Goal: Task Accomplishment & Management: Manage account settings

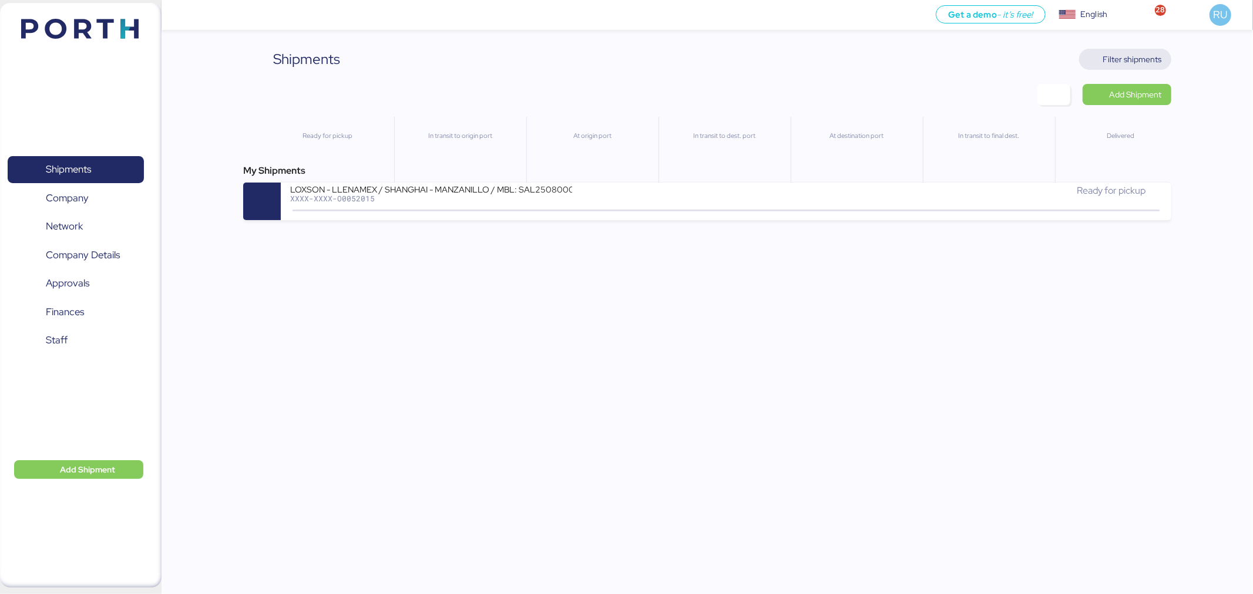
click at [1125, 62] on span "Filter shipments" at bounding box center [1132, 59] width 59 height 14
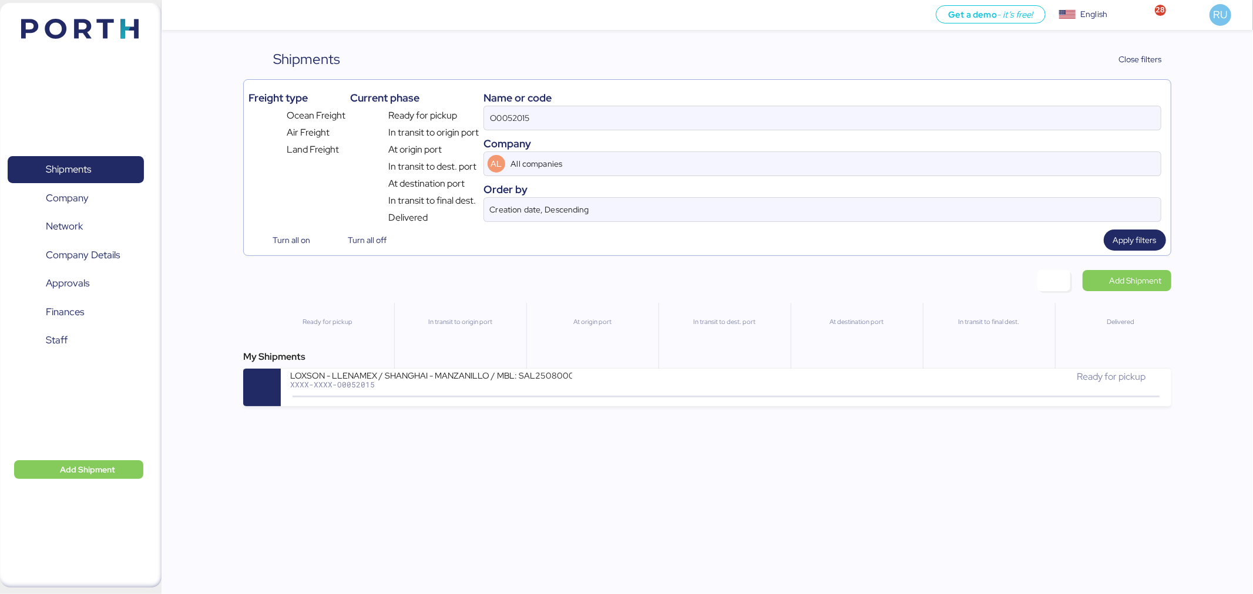
click at [774, 137] on div "Company" at bounding box center [822, 144] width 678 height 16
click at [758, 118] on input "O0052015" at bounding box center [822, 117] width 677 height 23
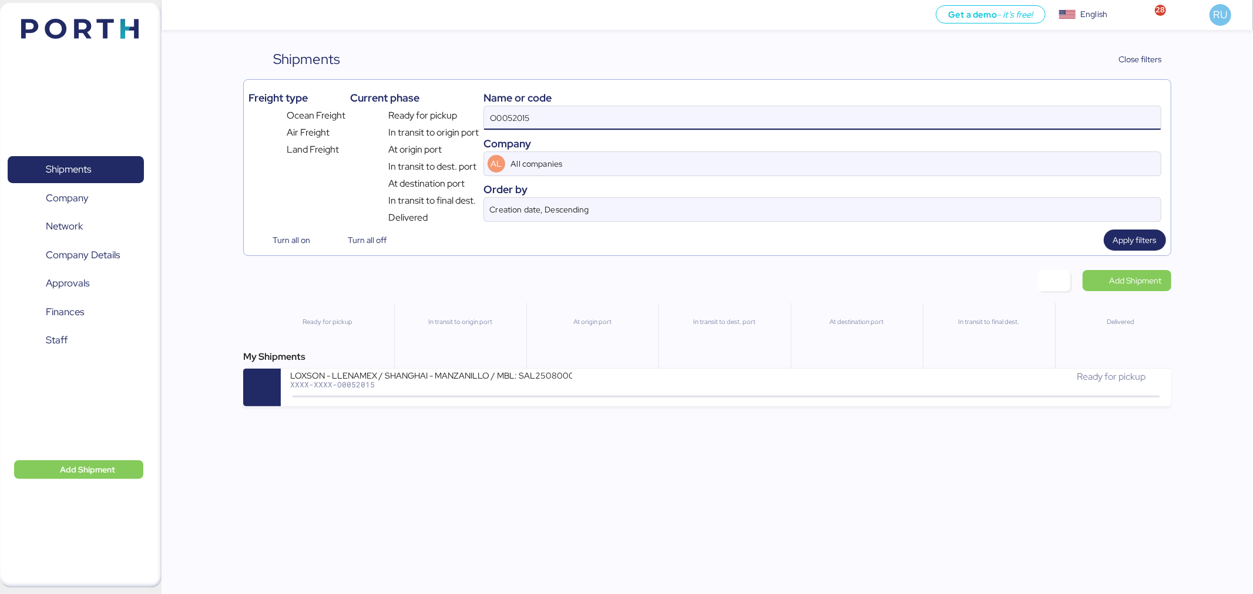
click at [758, 118] on input "O0052015" at bounding box center [822, 117] width 677 height 23
type input "¡"
paste input "O0052059"
type input "O0052059"
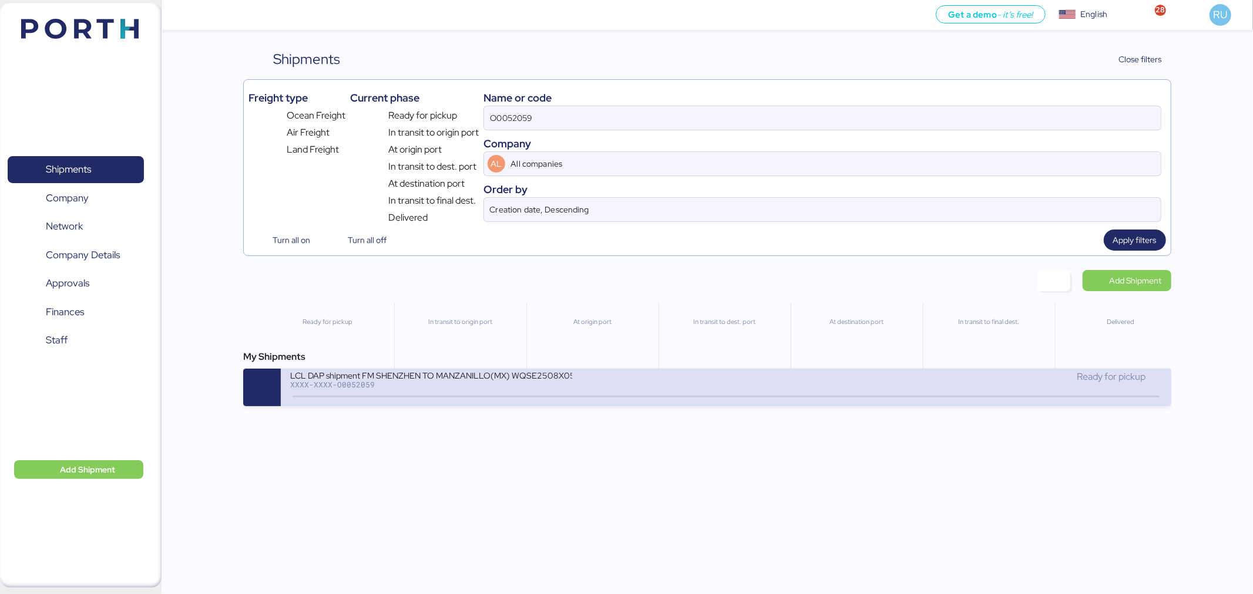
click at [495, 386] on div "XXXX-XXXX-O0052059" at bounding box center [431, 385] width 282 height 8
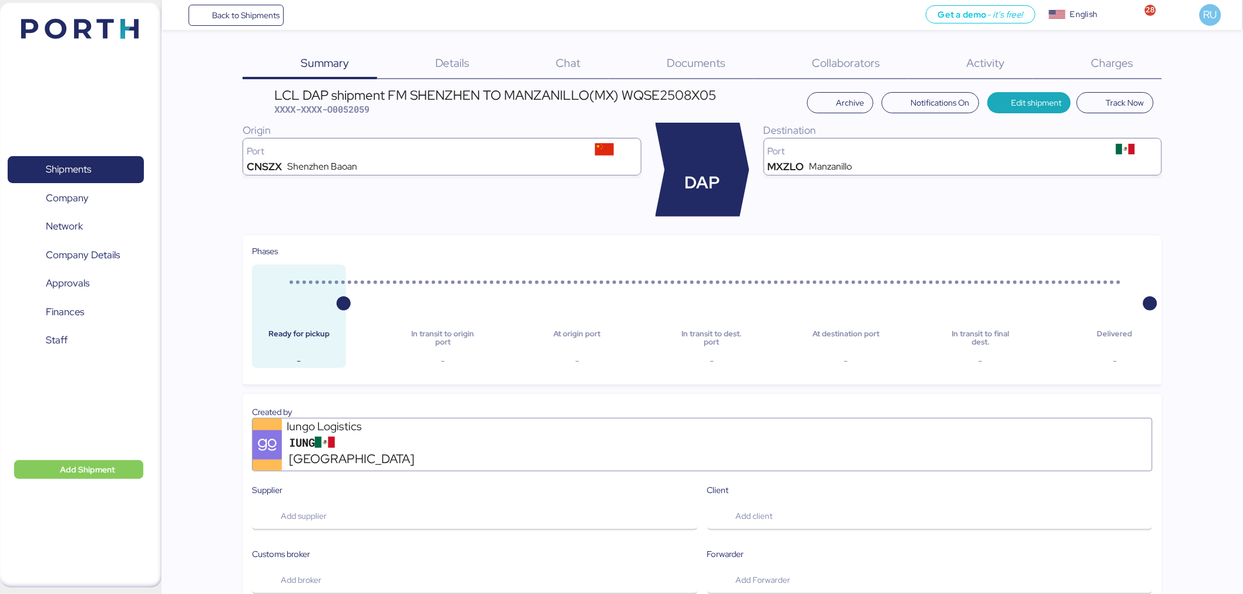
click at [1137, 65] on div "Charges 0" at bounding box center [1097, 64] width 129 height 31
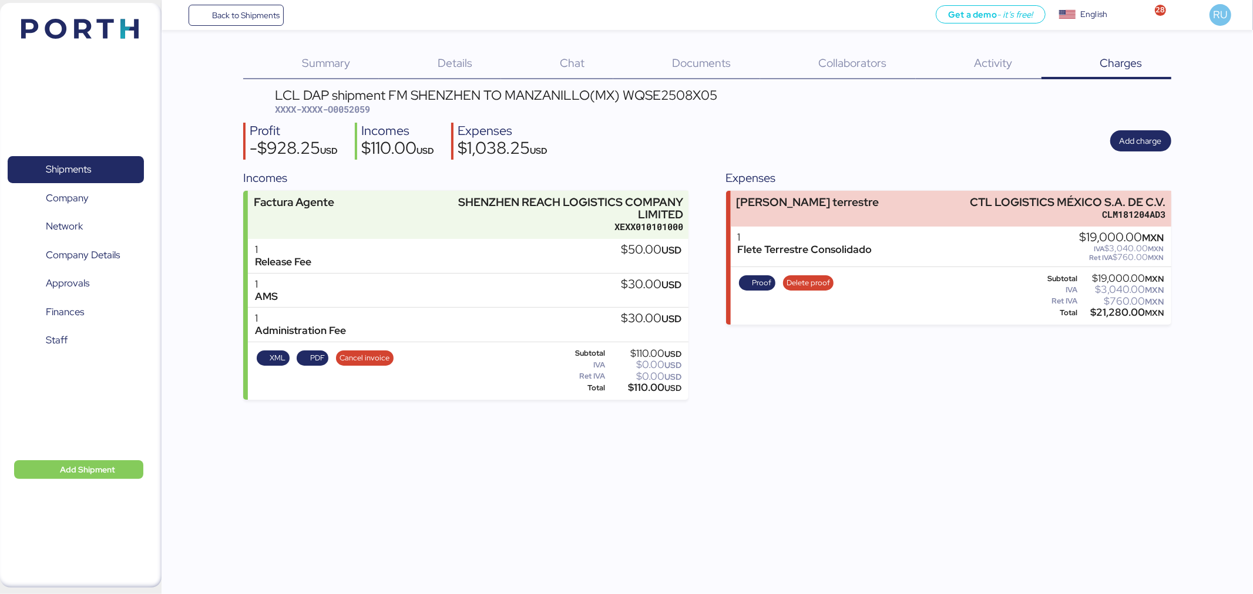
click at [690, 68] on span "Documents" at bounding box center [701, 62] width 59 height 15
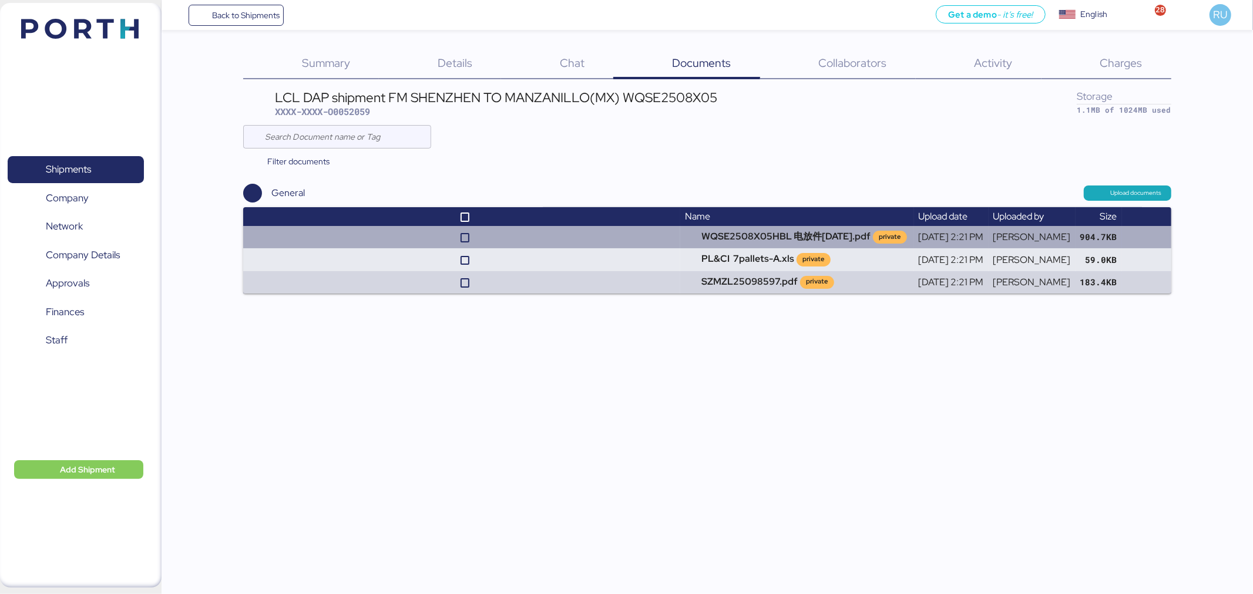
click at [613, 236] on td at bounding box center [461, 237] width 437 height 22
click at [714, 241] on td "WQSE2508X05HBL 电放件[DATE].pdf private" at bounding box center [796, 237] width 233 height 22
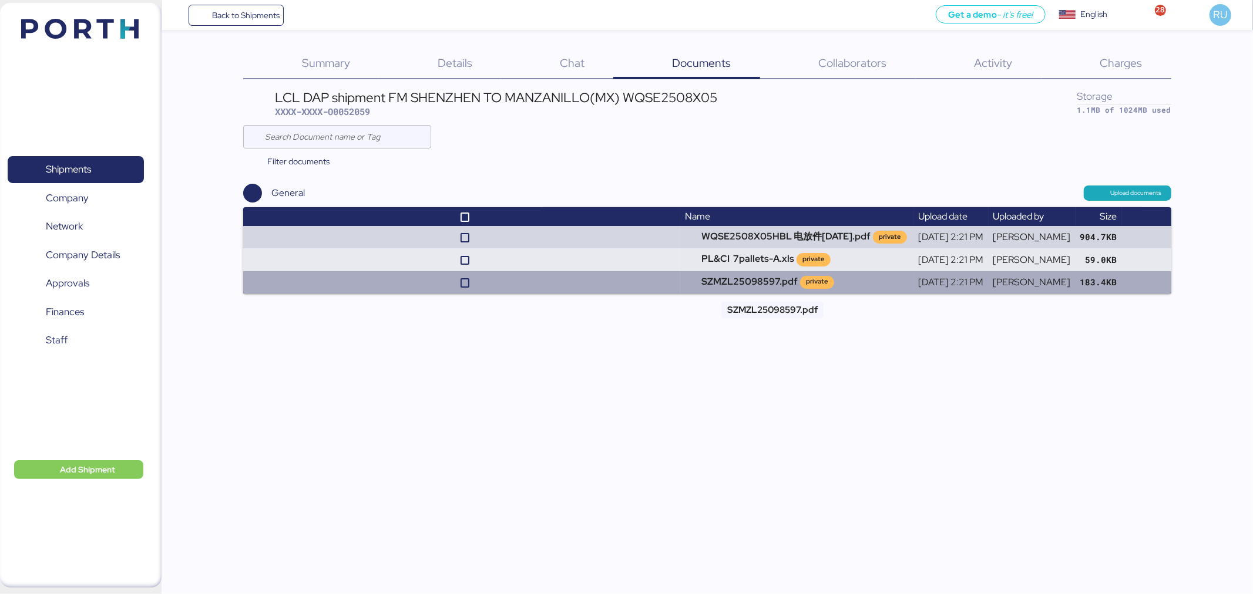
click at [709, 279] on td "SZMZL25098597.pdf private" at bounding box center [796, 282] width 233 height 22
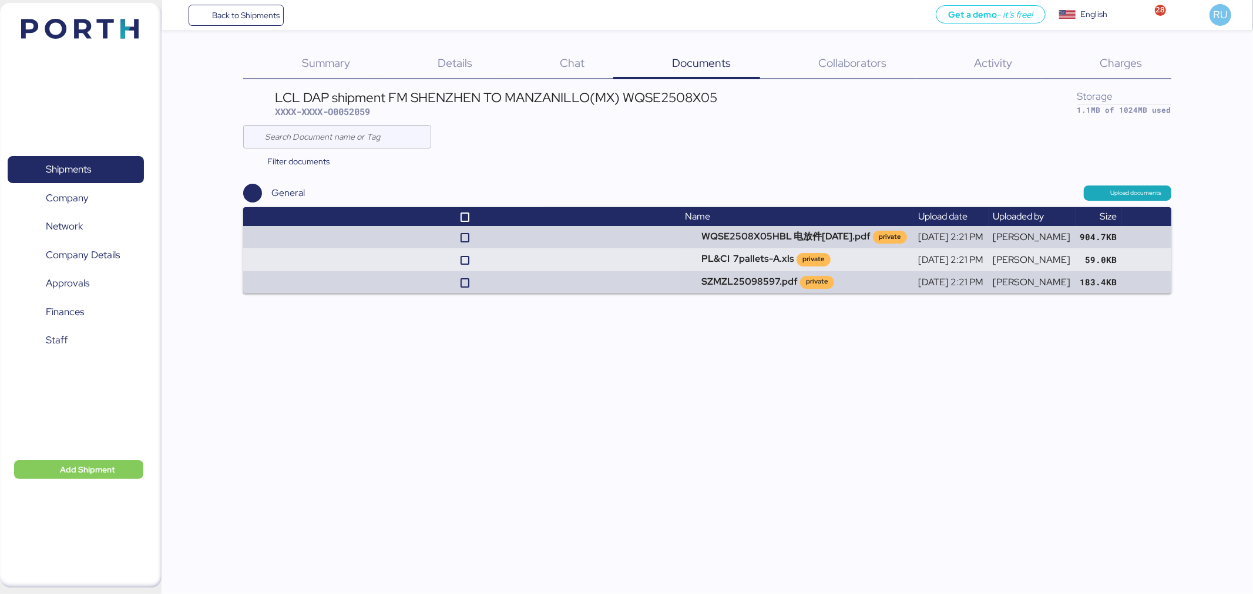
click at [129, 48] on div "Shipments 0 Company 0 Network 0 Company Details 0 Approvals 0 Finances 0 Staff …" at bounding box center [81, 295] width 162 height 585
click at [109, 26] on img at bounding box center [79, 29] width 117 height 20
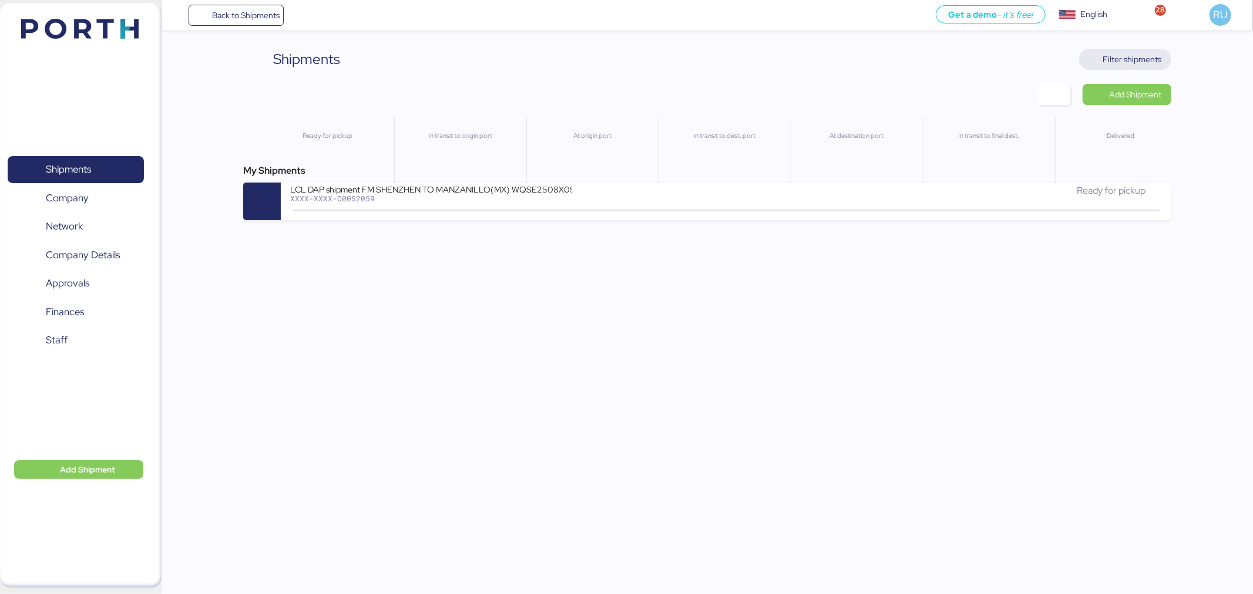
click at [1153, 53] on span "Filter shipments" at bounding box center [1132, 59] width 59 height 14
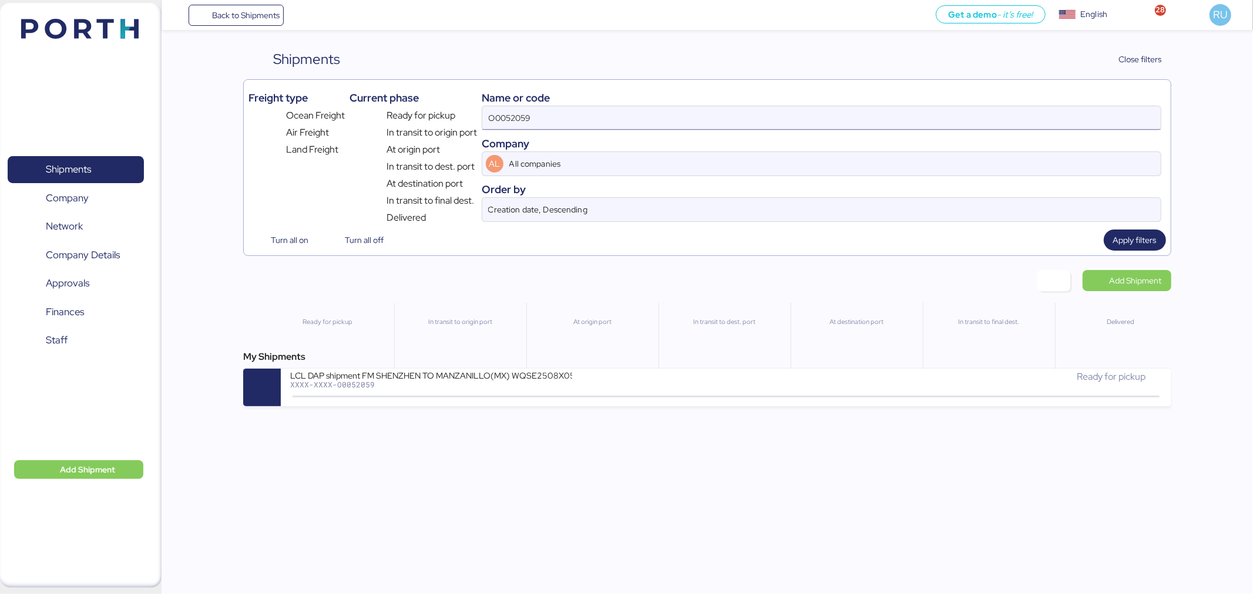
click at [805, 117] on input "O0052059" at bounding box center [821, 117] width 678 height 23
paste input "O0052077"
type input "O0052077"
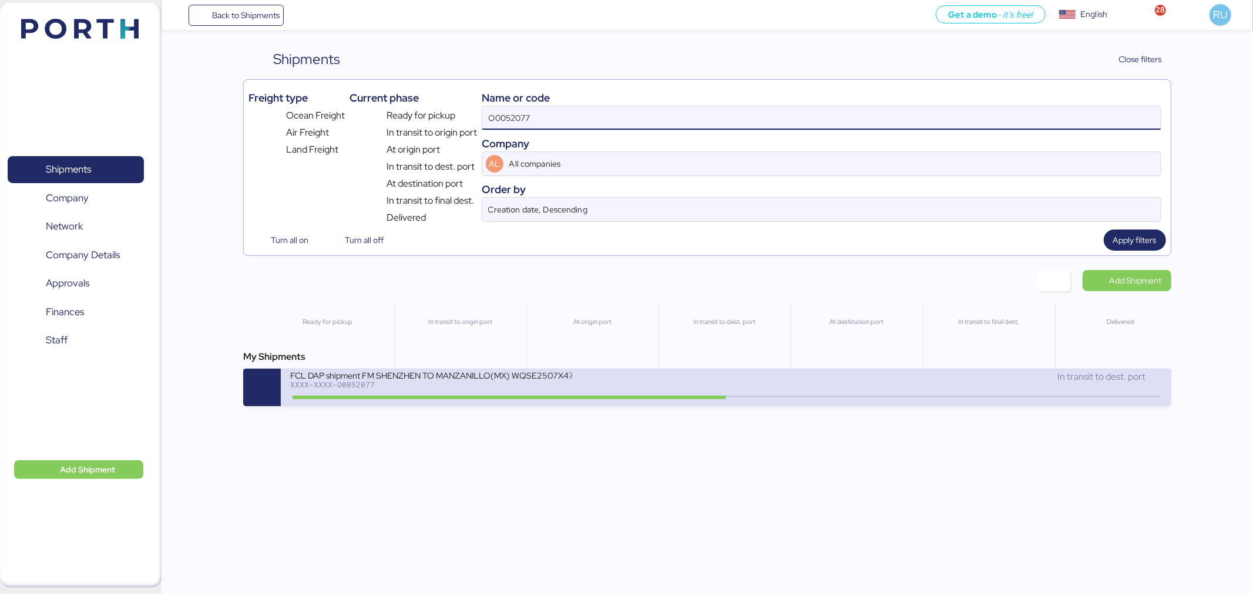
click at [506, 399] on div at bounding box center [510, 398] width 434 height 4
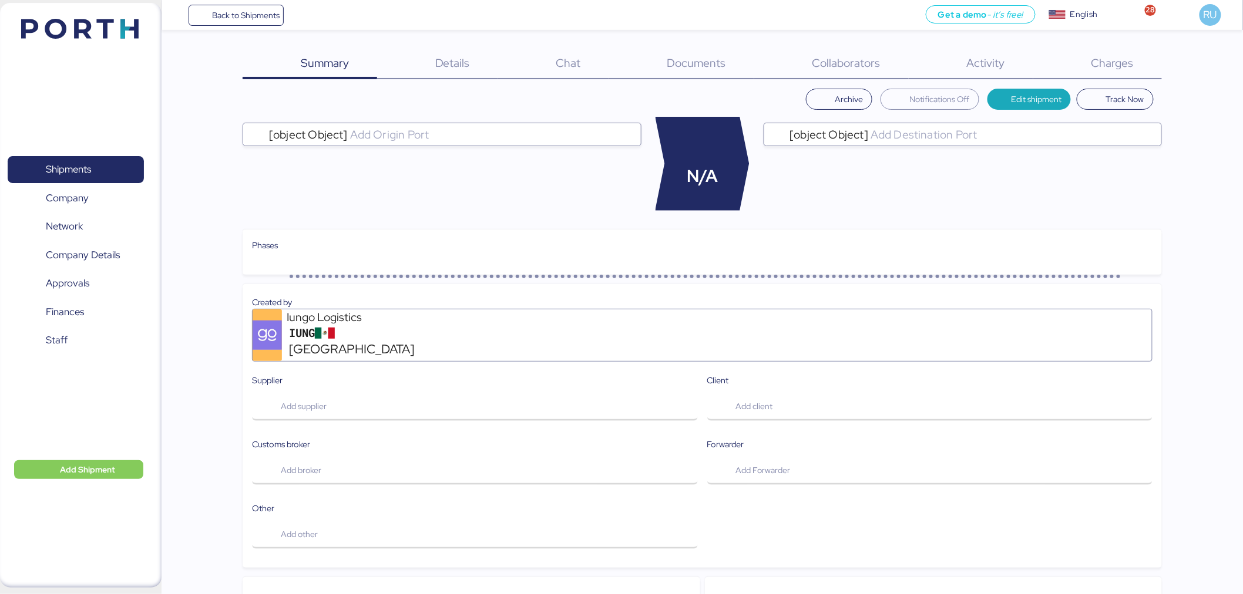
click at [700, 68] on span "Documents" at bounding box center [696, 62] width 59 height 15
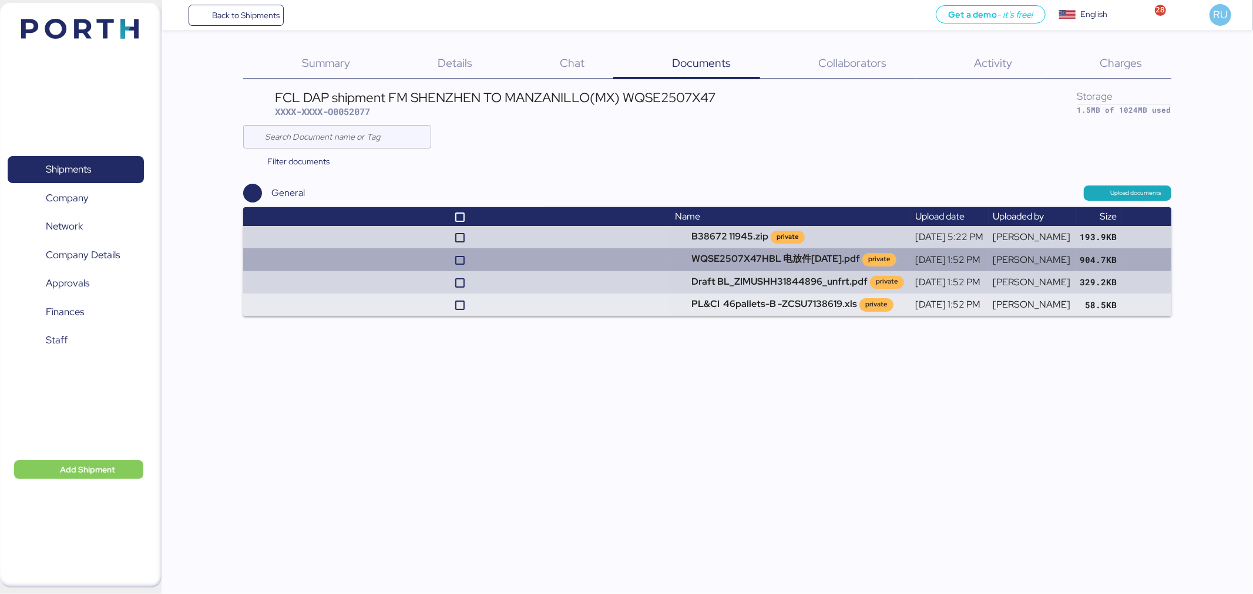
click at [580, 257] on td at bounding box center [456, 259] width 427 height 22
click at [684, 253] on td "WQSE2507X47HBL 电放件[DATE].pdf private" at bounding box center [790, 259] width 240 height 22
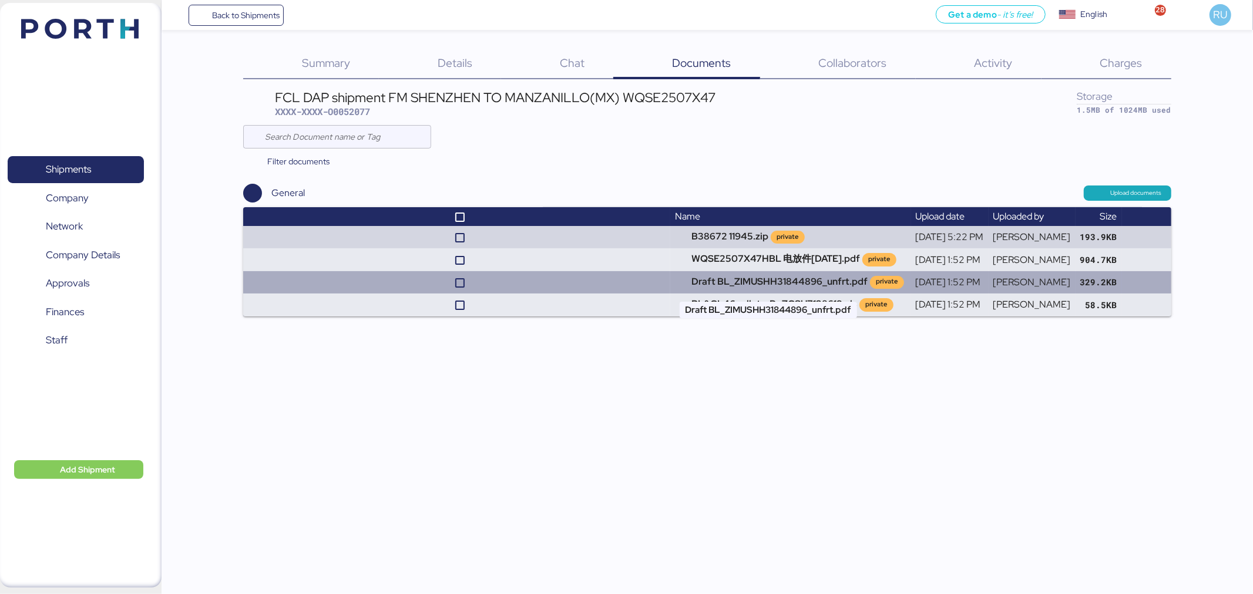
click at [670, 274] on td "Draft BL_ZIMUSHH31844896_unfrt.pdf private" at bounding box center [790, 282] width 240 height 22
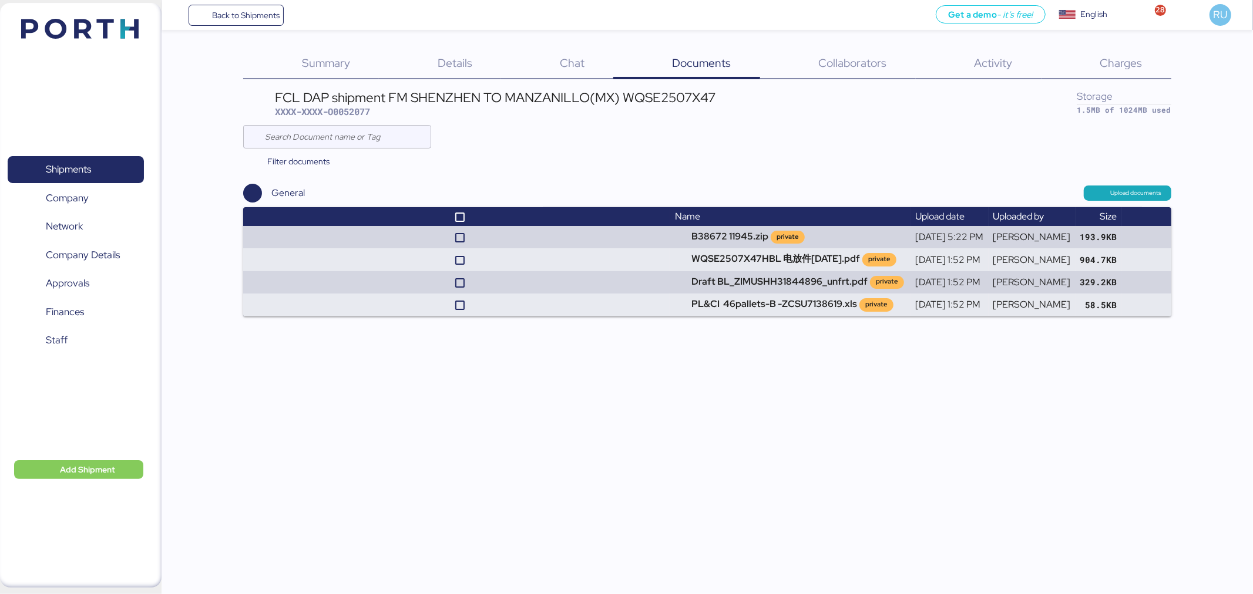
click at [1130, 75] on div "Charges 0" at bounding box center [1106, 64] width 130 height 31
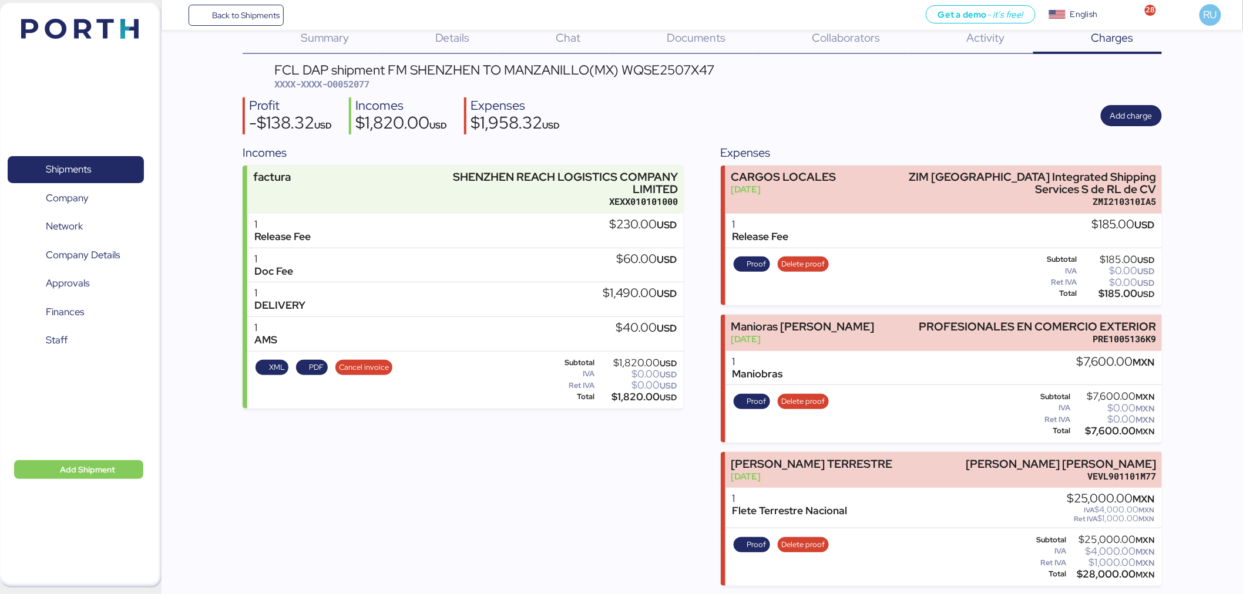
scroll to position [24, 0]
click at [1137, 117] on span "Add charge" at bounding box center [1131, 117] width 42 height 14
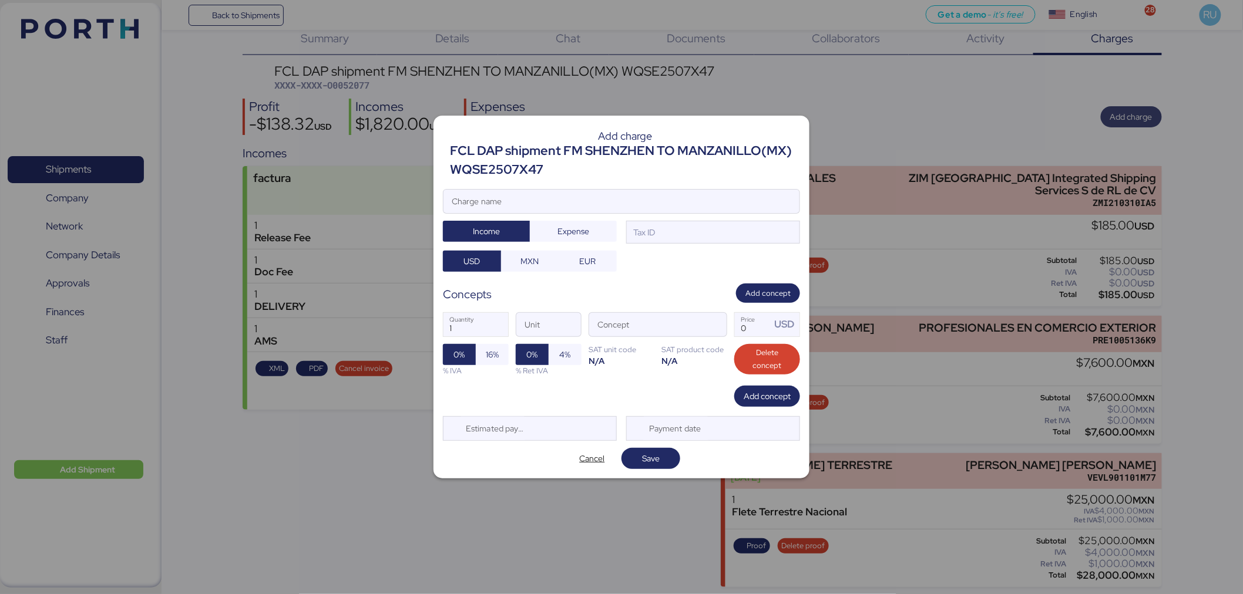
scroll to position [0, 0]
click at [738, 199] on input "Charge name" at bounding box center [622, 201] width 356 height 23
type input "CAAT"
click at [557, 228] on span "Expense" at bounding box center [573, 231] width 32 height 14
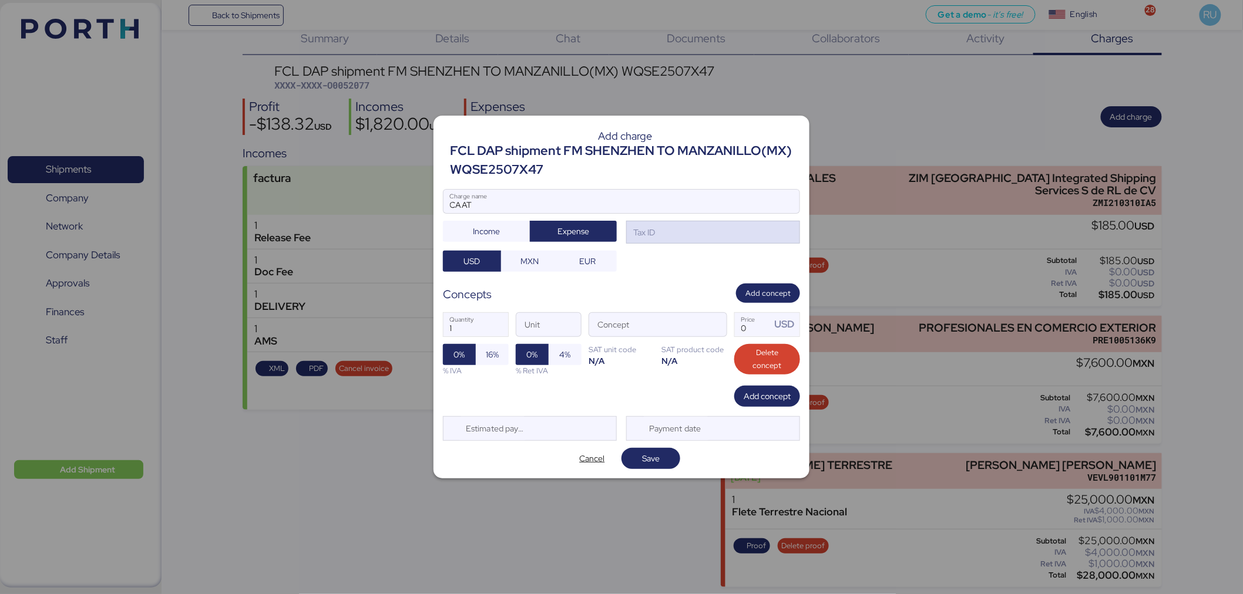
click at [644, 228] on div "Tax ID" at bounding box center [643, 232] width 24 height 13
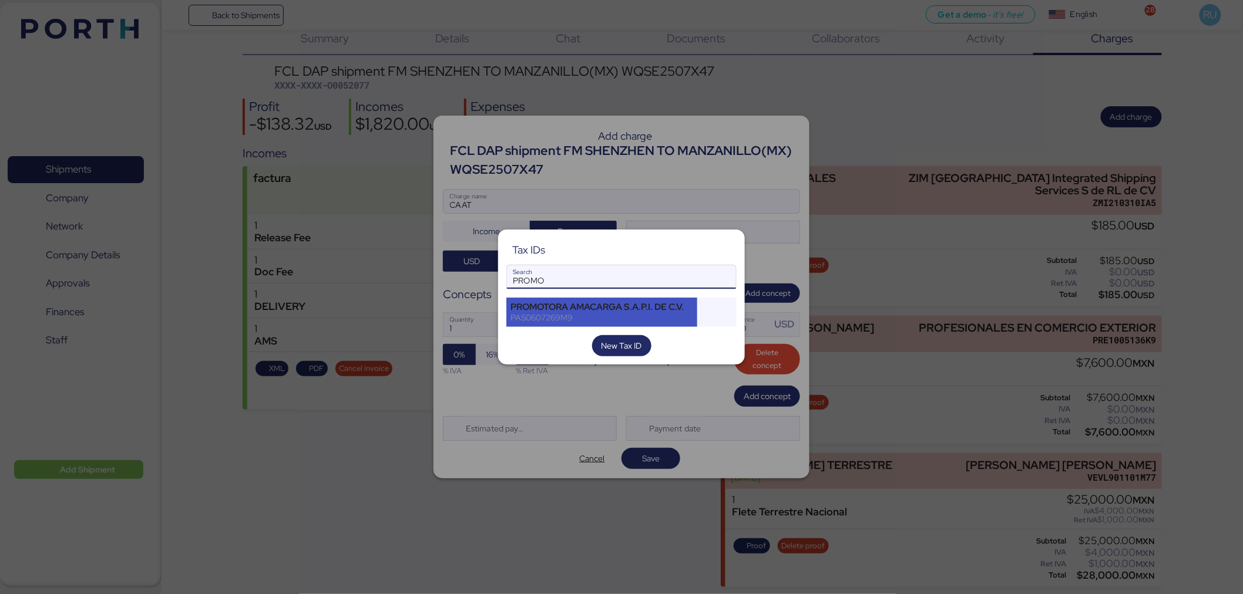
type input "PROMO"
click at [551, 317] on div "PAS0607269M9" at bounding box center [601, 318] width 183 height 11
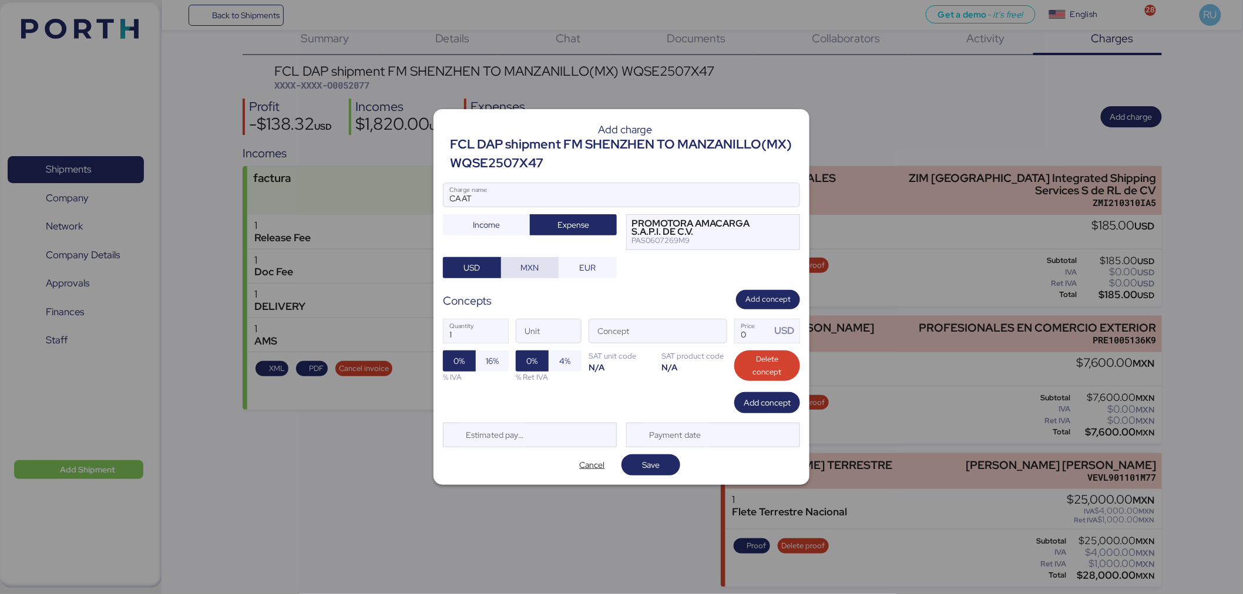
click at [542, 268] on span "MXN" at bounding box center [529, 268] width 39 height 16
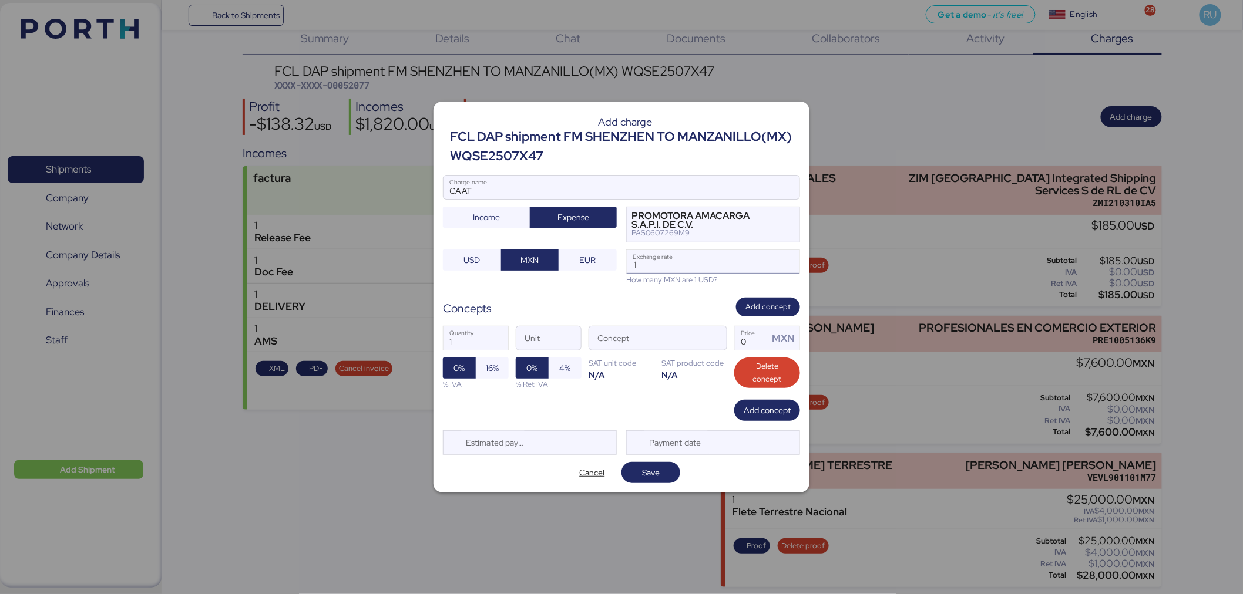
click at [677, 256] on input "1" at bounding box center [713, 261] width 173 height 23
type input "0"
click at [664, 266] on input "Exchange rate" at bounding box center [713, 261] width 173 height 23
paste input "18.3147"
type input "18.3147"
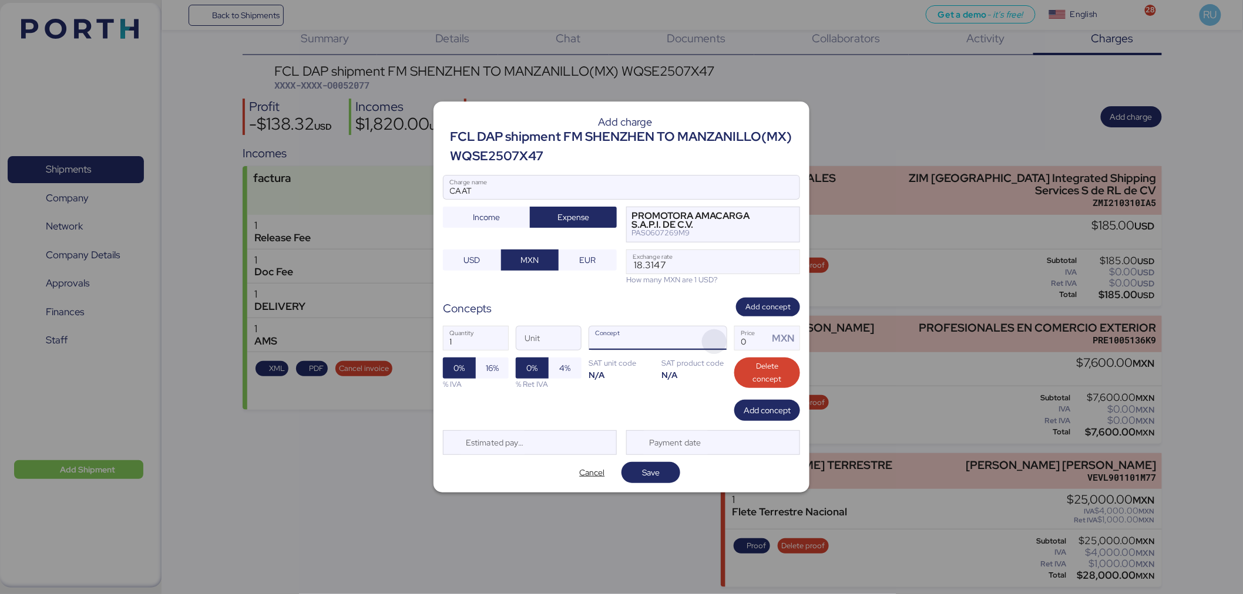
click at [717, 336] on span "button" at bounding box center [714, 342] width 25 height 25
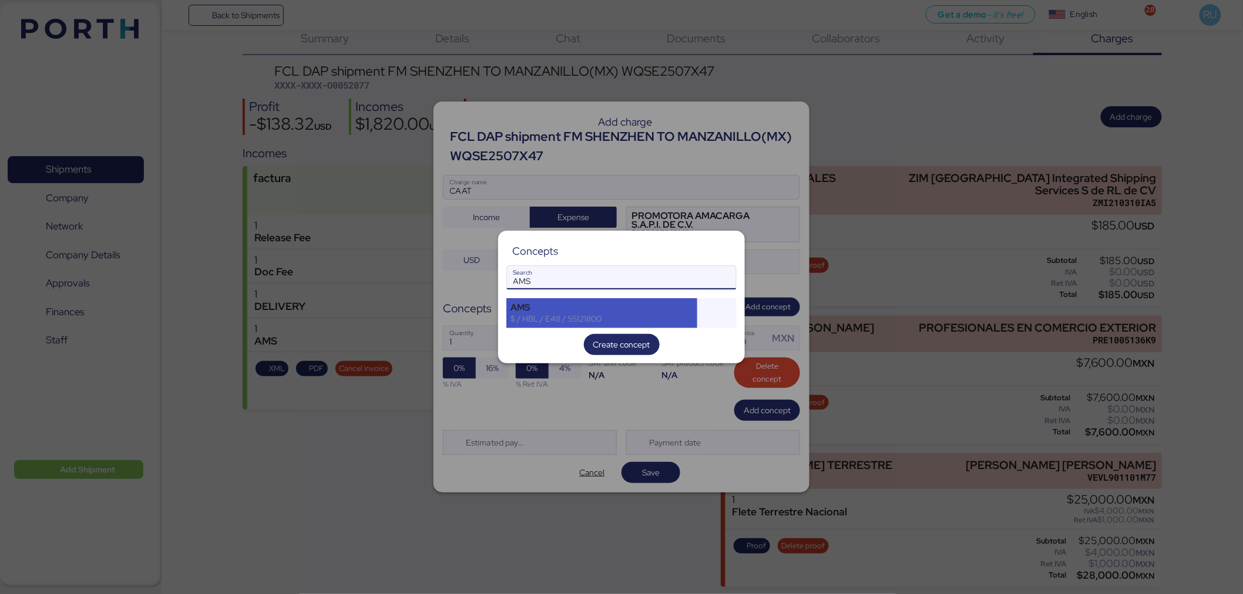
type input "AMS"
click at [660, 305] on div "AMS" at bounding box center [601, 308] width 183 height 11
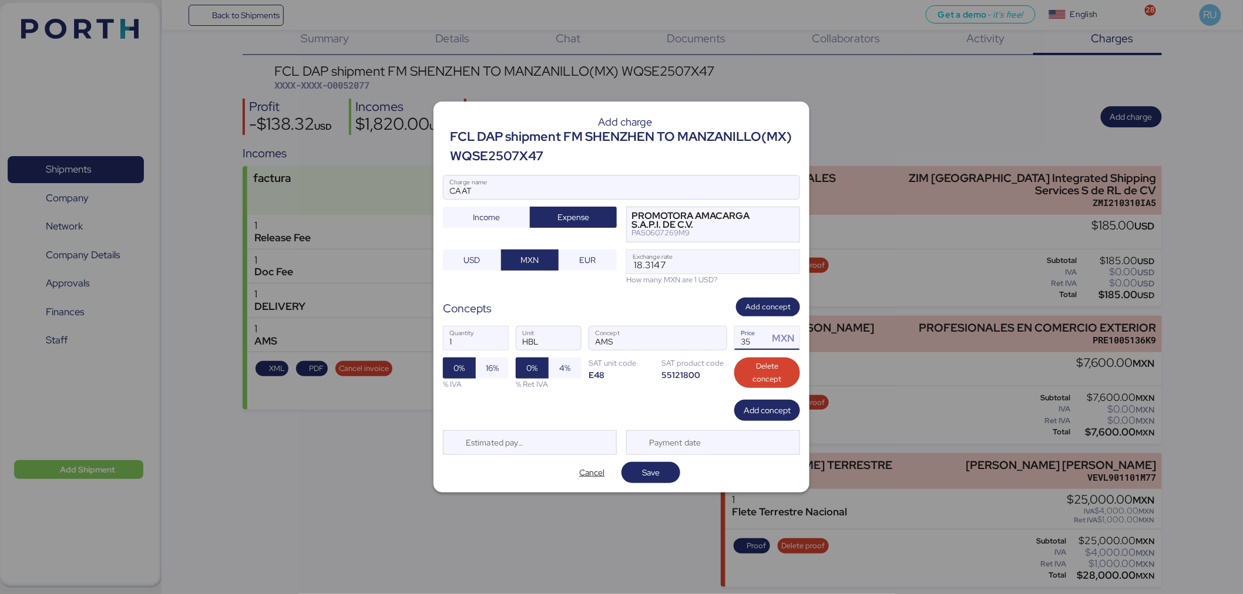
click at [755, 338] on input "35" at bounding box center [752, 338] width 34 height 23
type input "3"
type input "60"
click at [486, 358] on span "16%" at bounding box center [492, 368] width 33 height 21
click at [650, 473] on span "Save" at bounding box center [651, 473] width 18 height 14
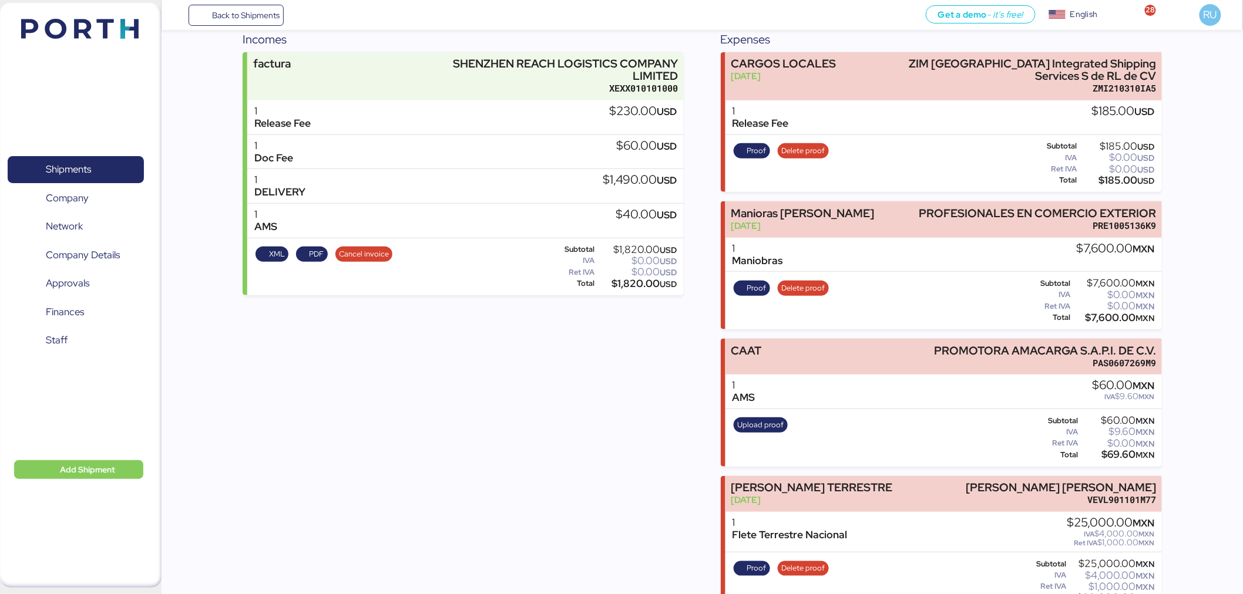
scroll to position [137, 0]
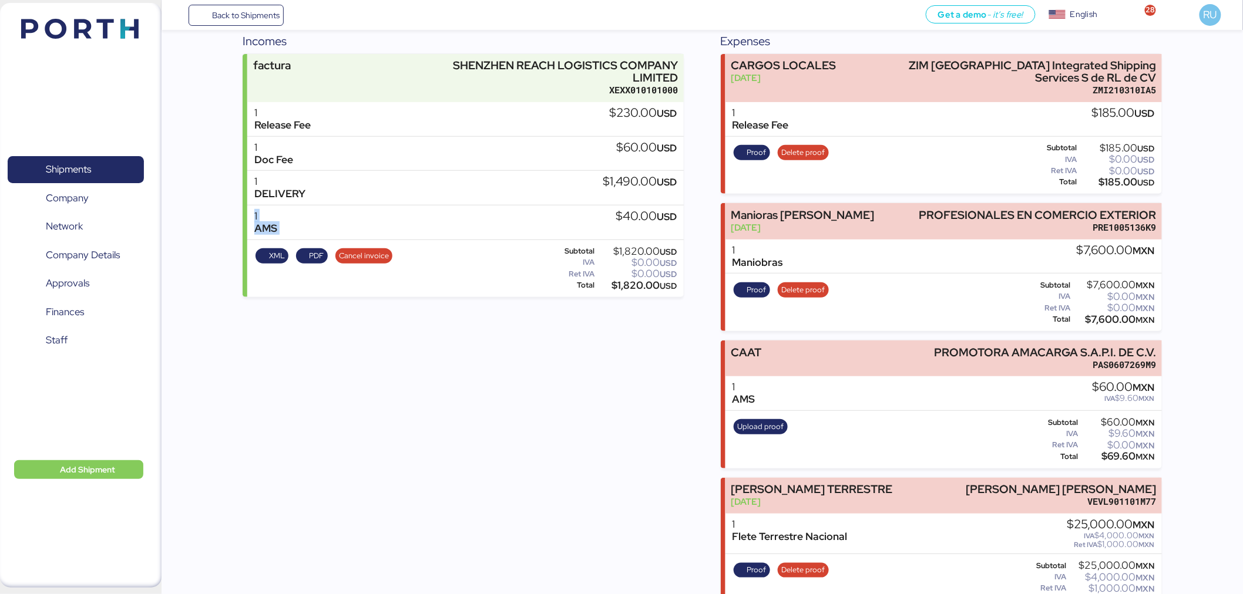
drag, startPoint x: 614, startPoint y: 213, endPoint x: 690, endPoint y: 204, distance: 75.7
click at [690, 204] on div "Incomes factura SHENZHEN REACH LOGISTICS COMPANY LIMITED XEXX010101000 1 Releas…" at bounding box center [702, 322] width 919 height 580
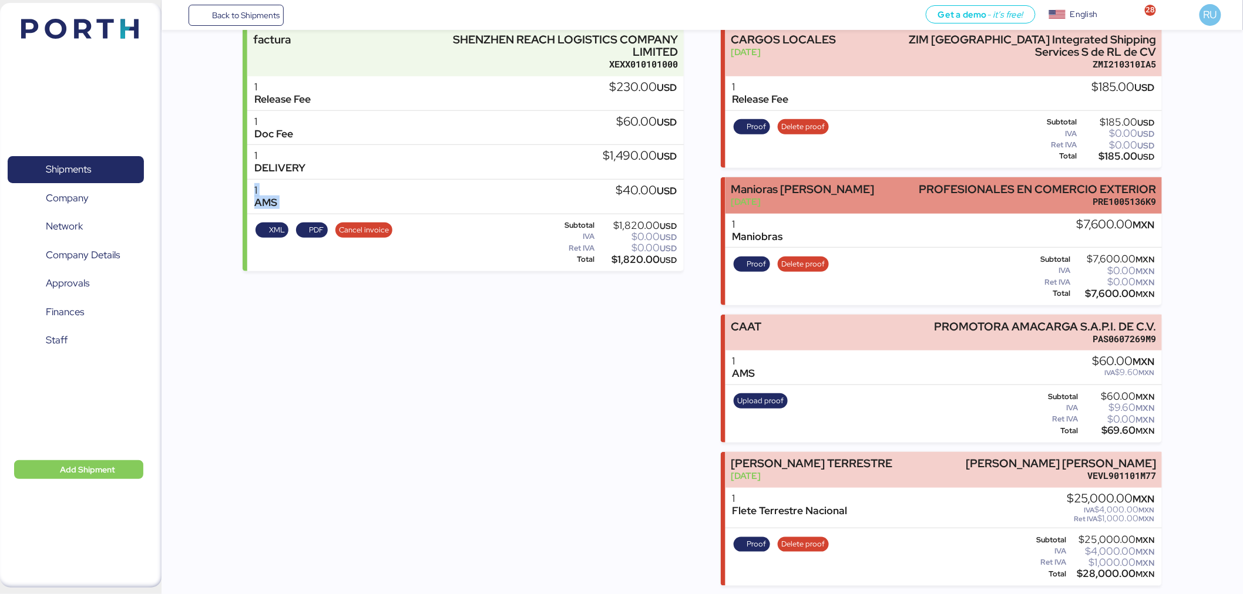
scroll to position [0, 0]
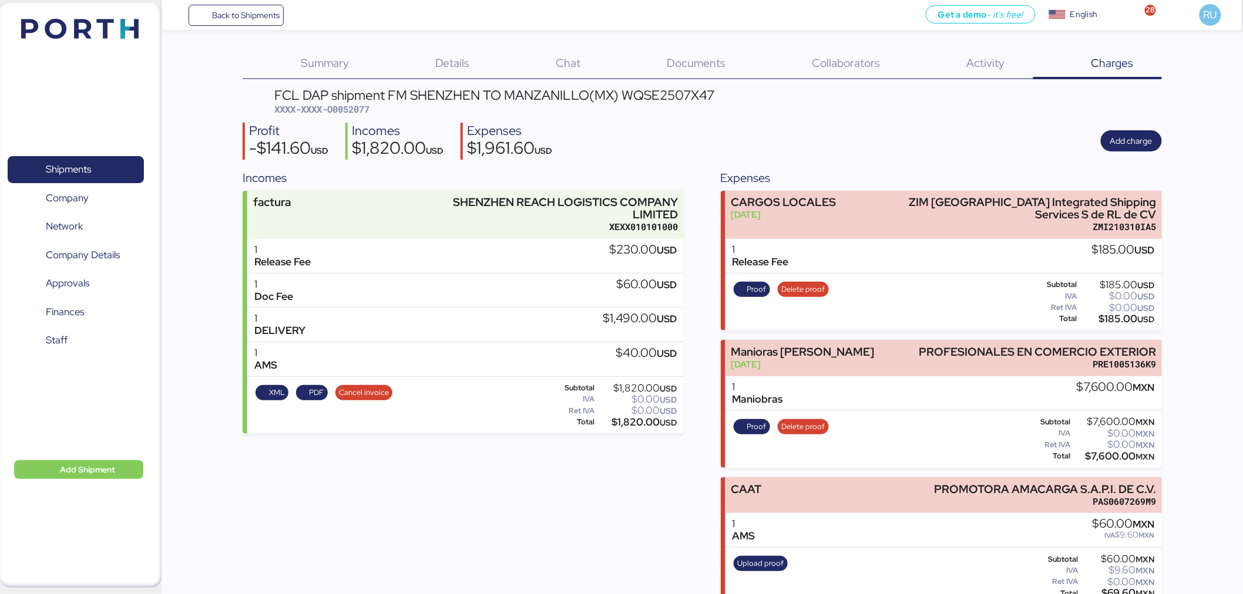
click at [714, 54] on div "Documents 0" at bounding box center [681, 64] width 145 height 31
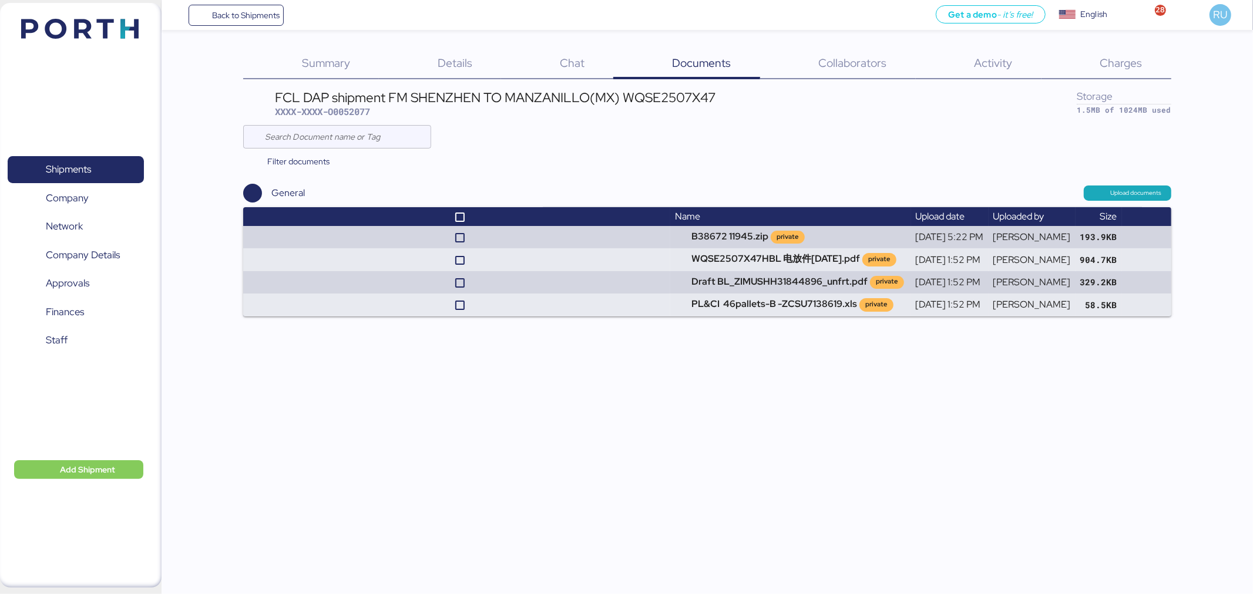
click at [329, 69] on span "Summary" at bounding box center [326, 62] width 48 height 15
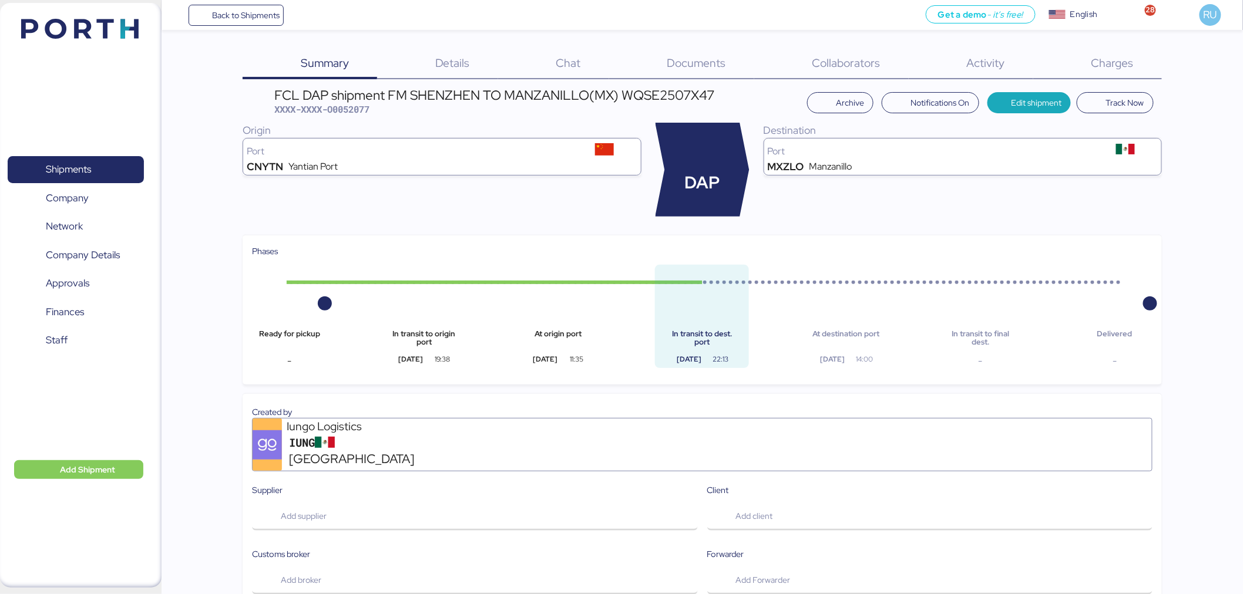
click at [96, 33] on img at bounding box center [79, 29] width 117 height 20
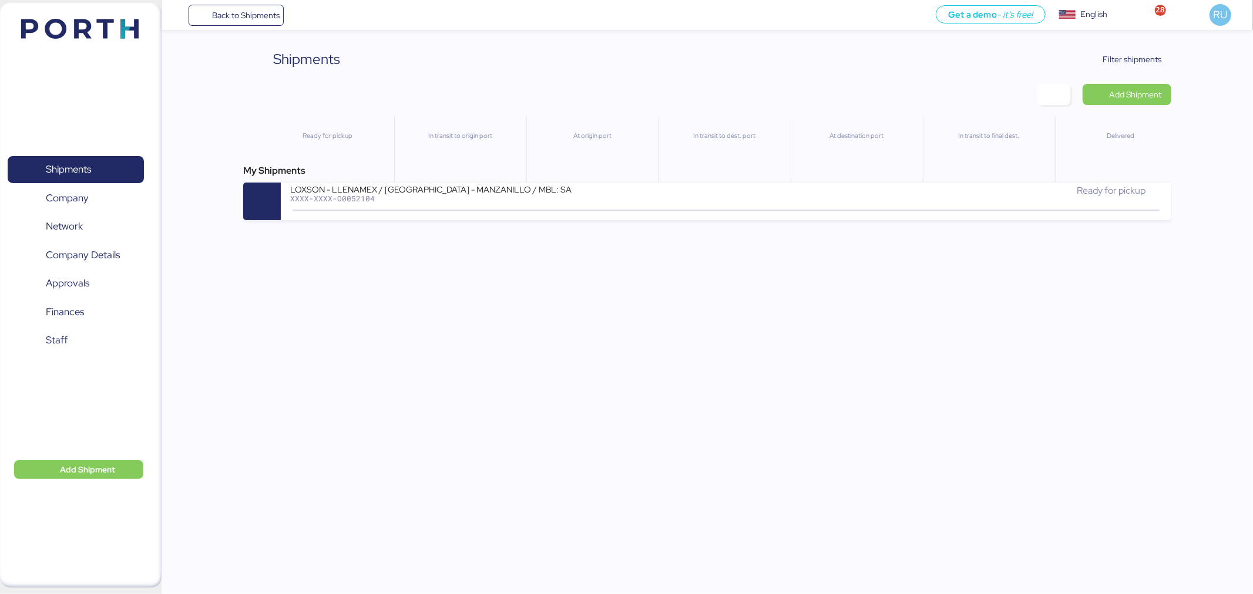
click at [107, 36] on img at bounding box center [79, 29] width 117 height 20
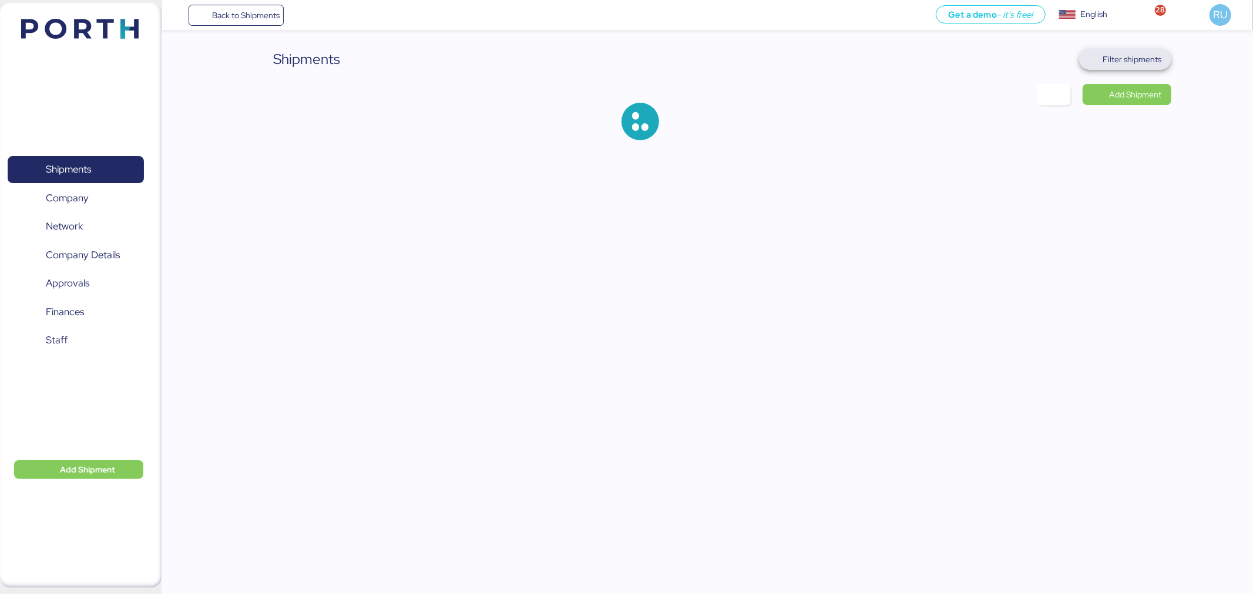
click at [1141, 66] on span "Filter shipments" at bounding box center [1132, 59] width 59 height 14
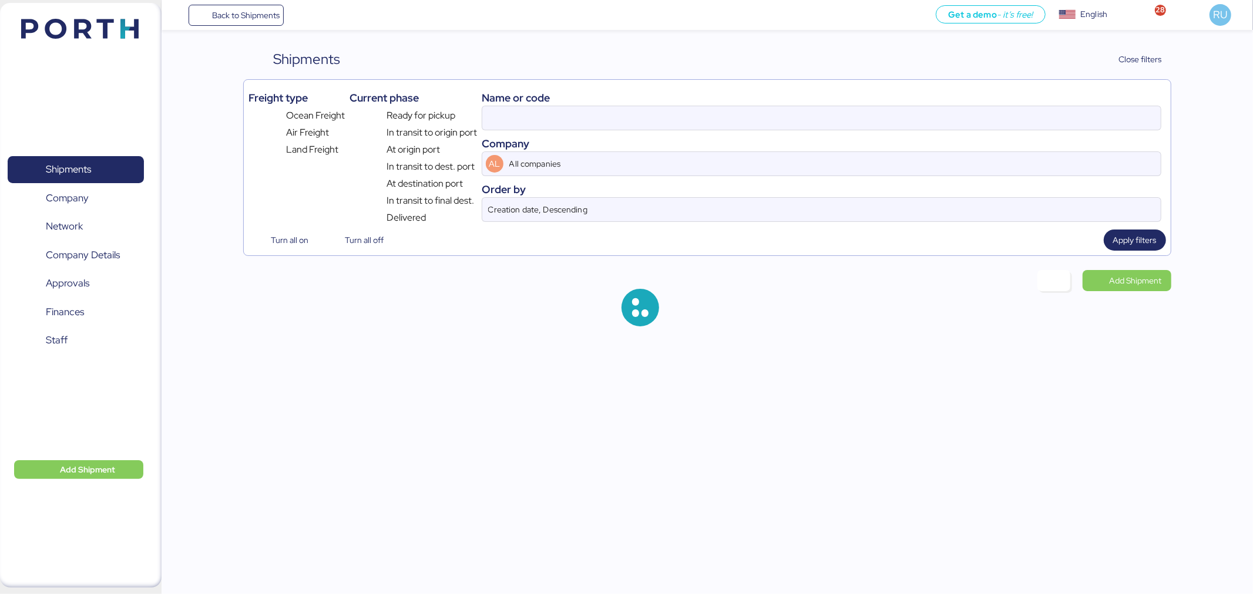
click at [876, 132] on div "Name or code Company AL All companies Order by Creation date, Descending" at bounding box center [822, 155] width 680 height 140
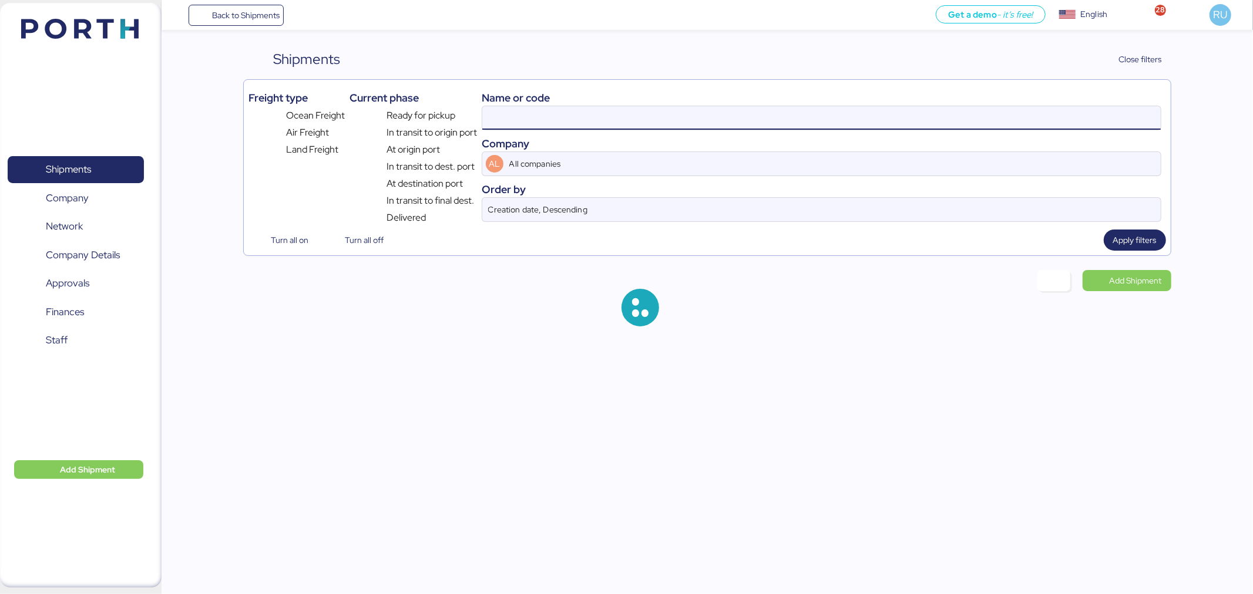
click at [865, 123] on input at bounding box center [821, 117] width 678 height 23
paste input "O0052132"
type input "O0052132"
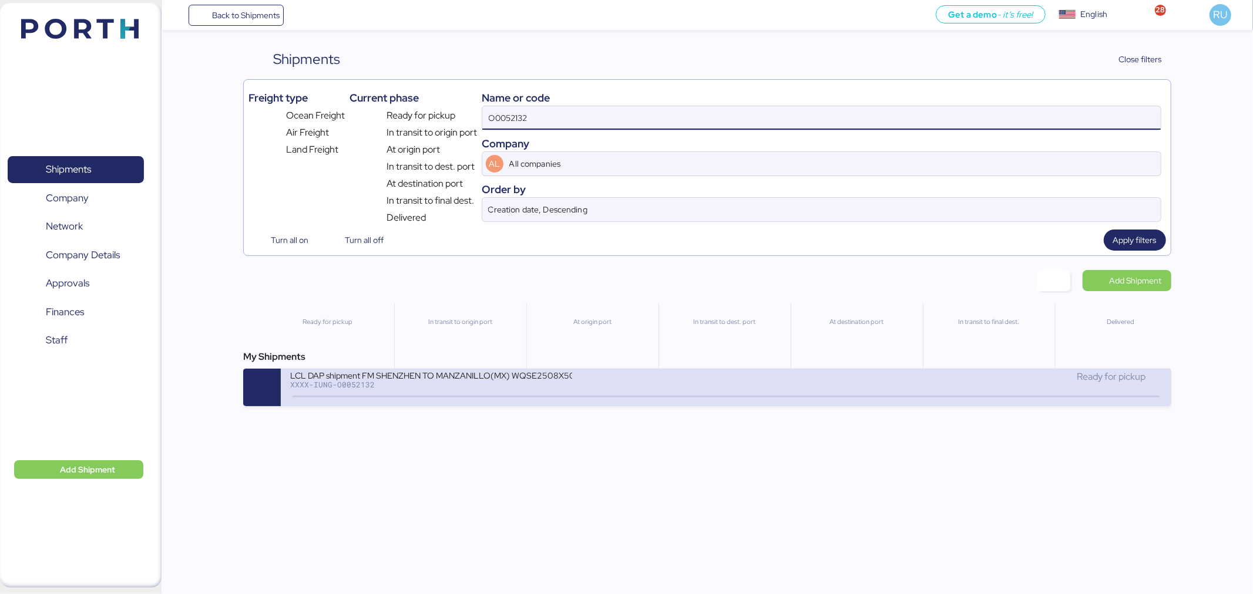
click at [419, 380] on div "LCL DAP shipment FM SHENZHEN TO MANZANILLO(MX) WQSE2508X50" at bounding box center [431, 375] width 282 height 10
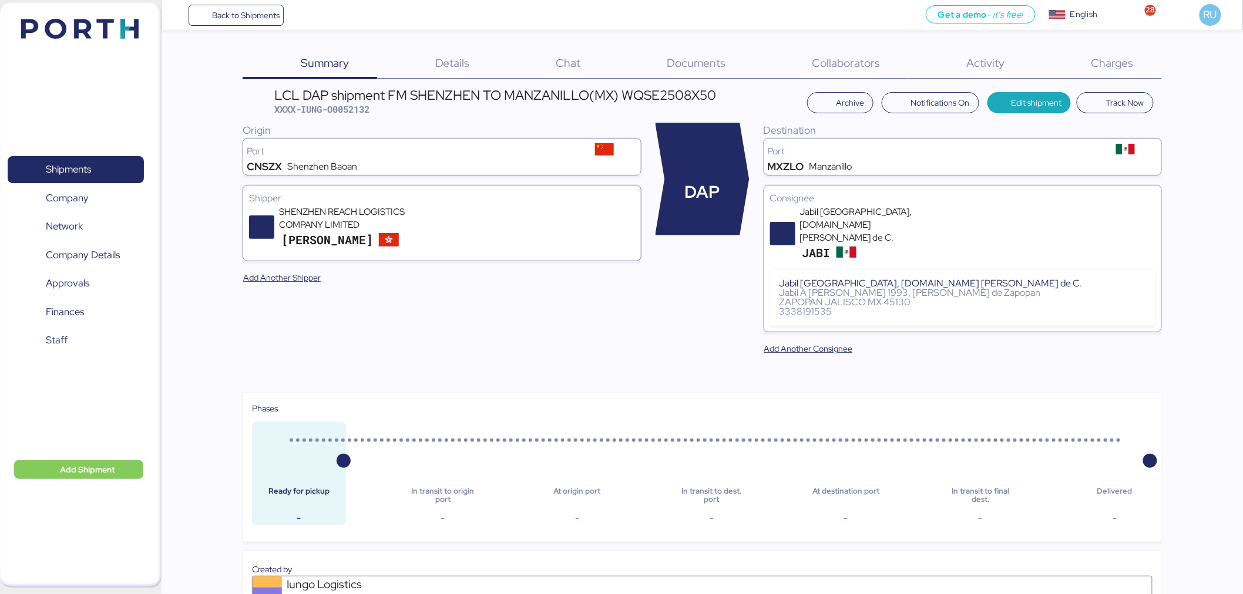
click at [1112, 61] on span "Charges" at bounding box center [1112, 62] width 42 height 15
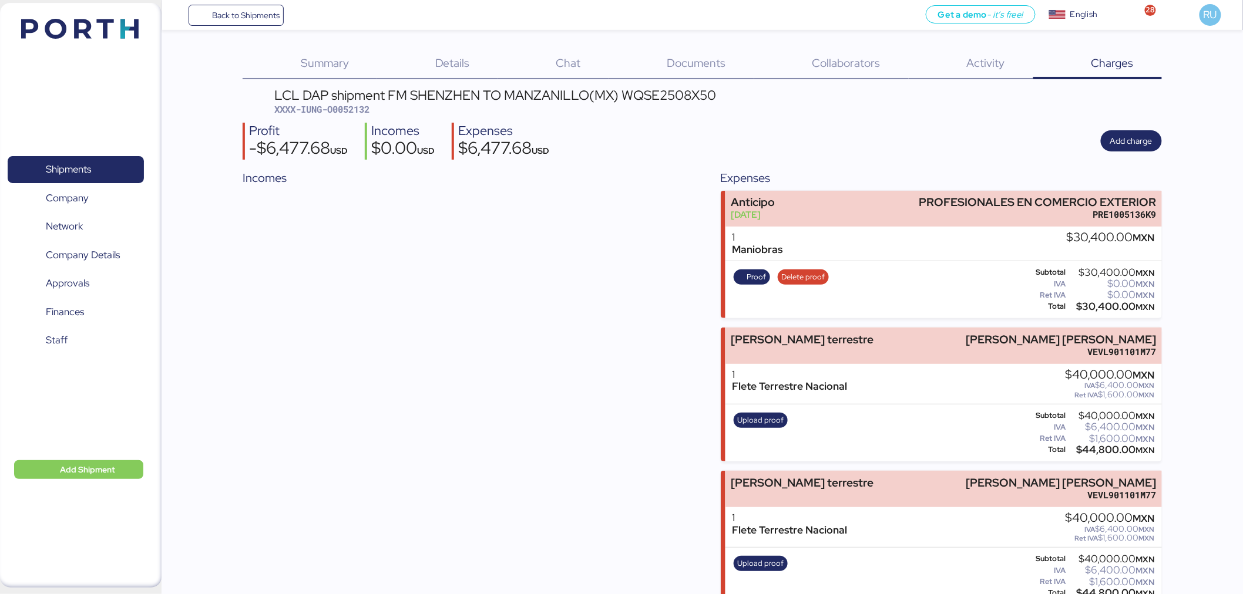
scroll to position [155, 0]
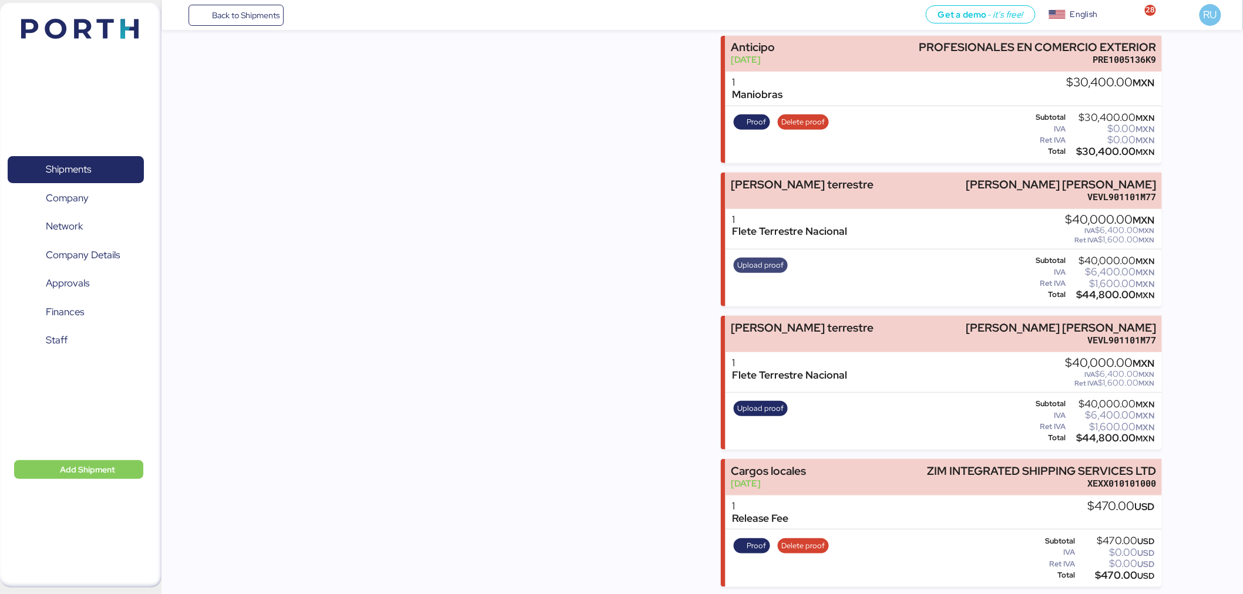
click at [753, 269] on span "Upload proof" at bounding box center [761, 265] width 46 height 13
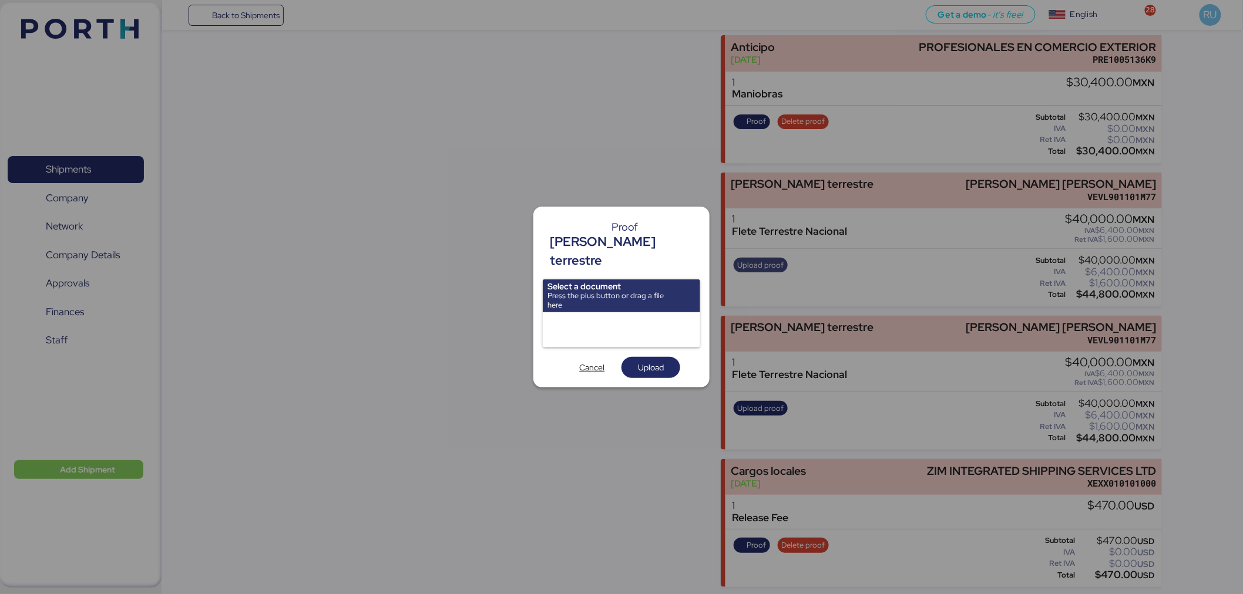
scroll to position [0, 0]
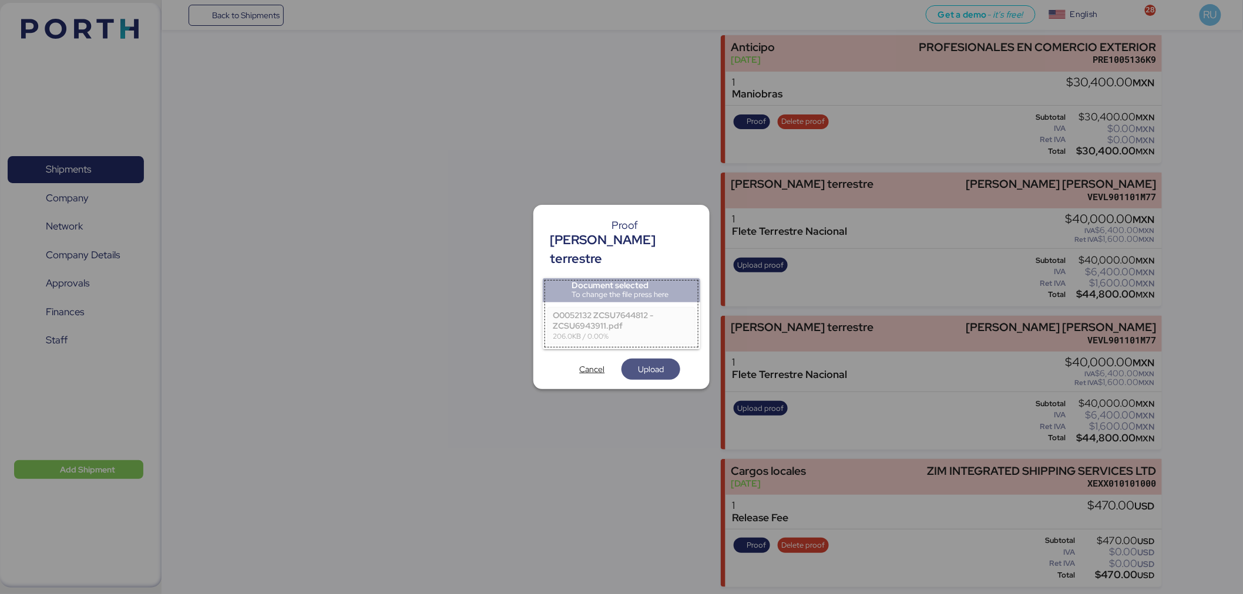
click at [655, 362] on span "Upload" at bounding box center [651, 369] width 26 height 14
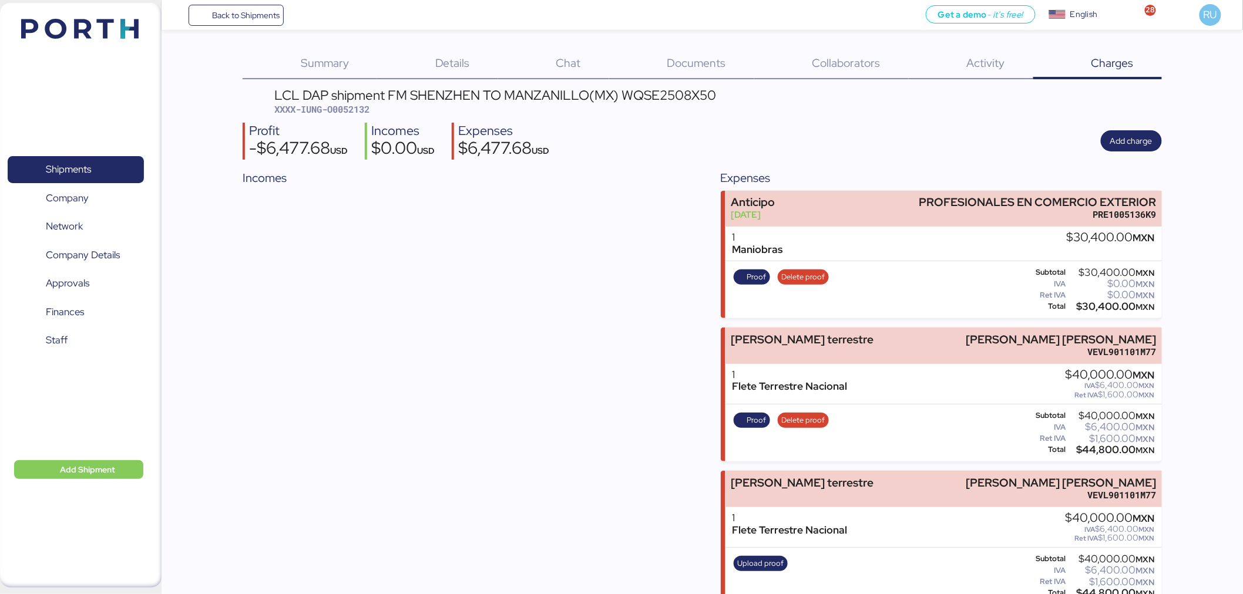
scroll to position [155, 0]
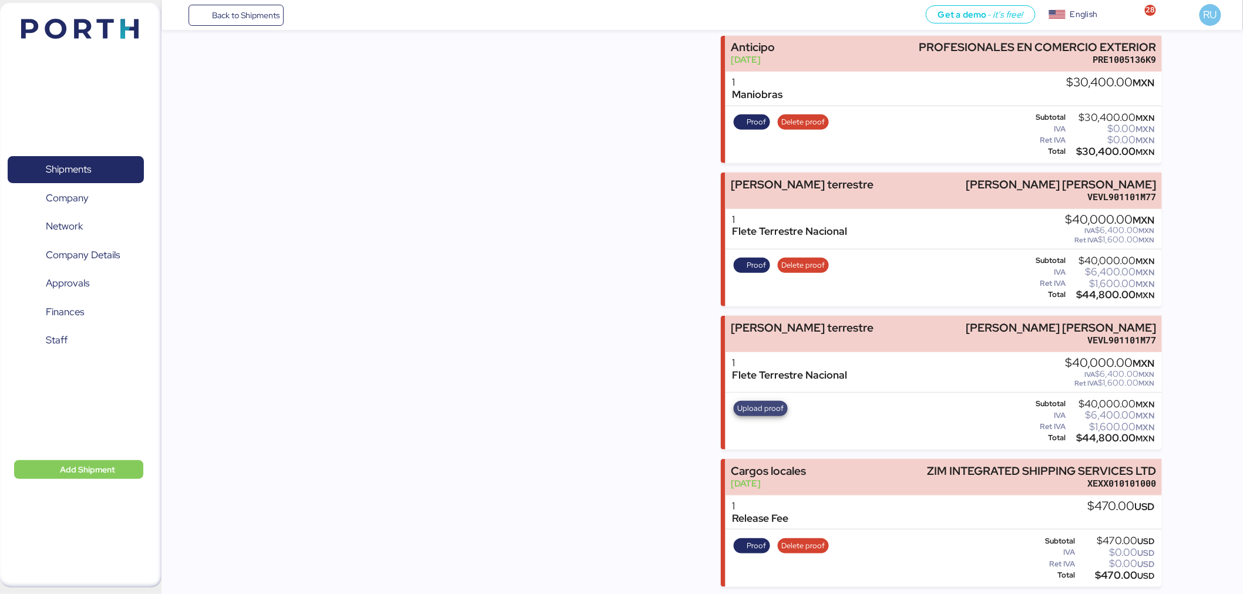
click at [759, 403] on span "Upload proof" at bounding box center [761, 408] width 46 height 13
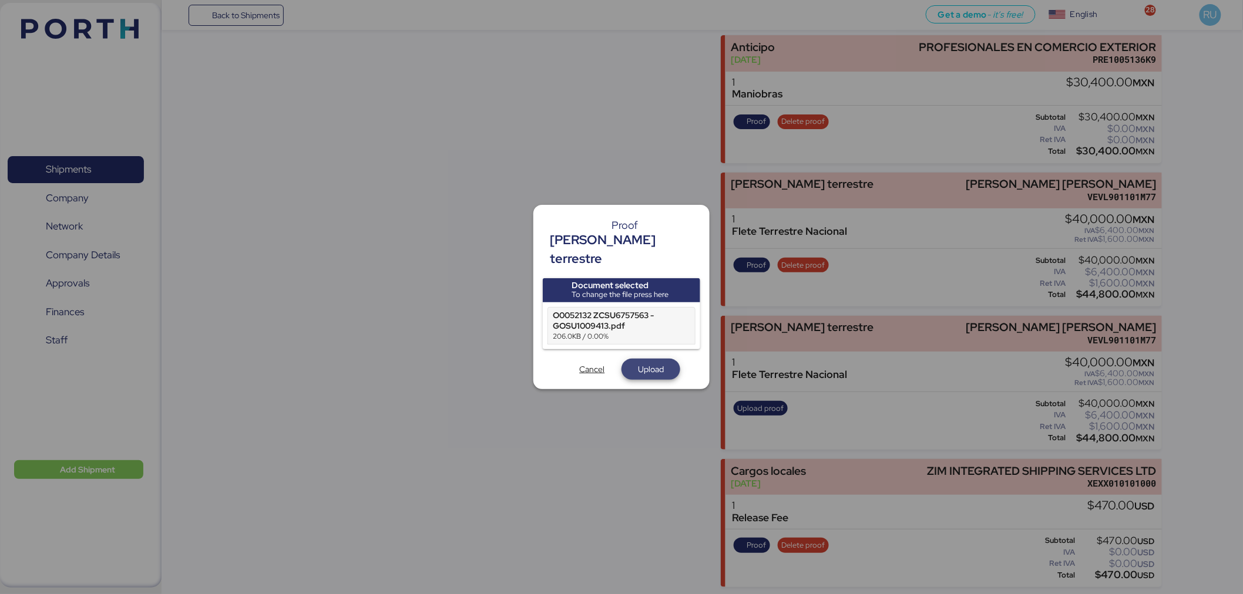
click at [662, 362] on span "Upload" at bounding box center [651, 369] width 26 height 14
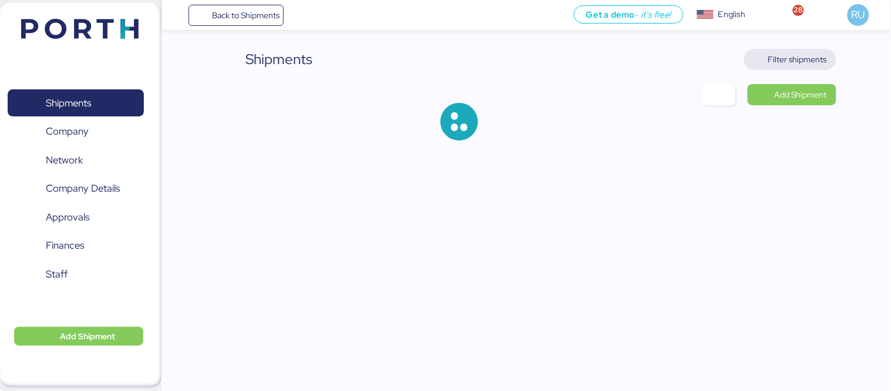
click at [799, 56] on span "Filter shipments" at bounding box center [797, 59] width 59 height 14
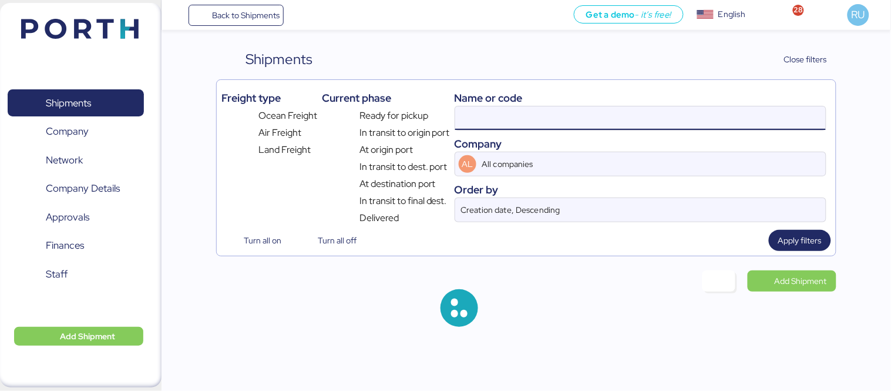
click at [537, 112] on input at bounding box center [640, 117] width 371 height 23
paste input "O0052104"
type input "O0052104"
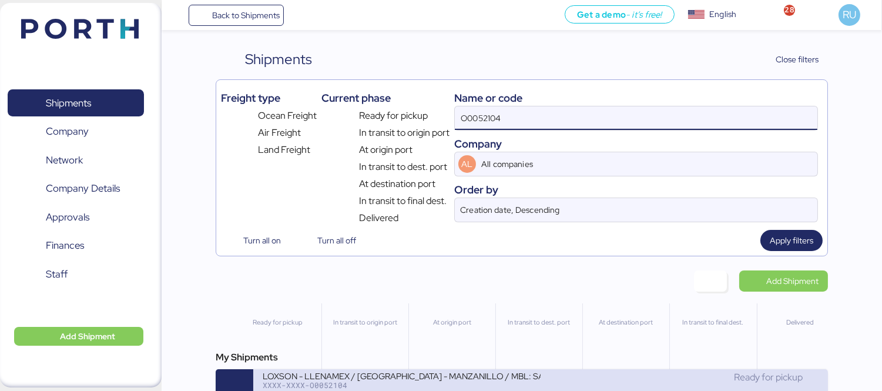
click at [479, 379] on div "LOXSON - LLENAMEX / [GEOGRAPHIC_DATA] - MANZANILLO / MBL: SAL25090011 - HBL: KS…" at bounding box center [402, 375] width 278 height 10
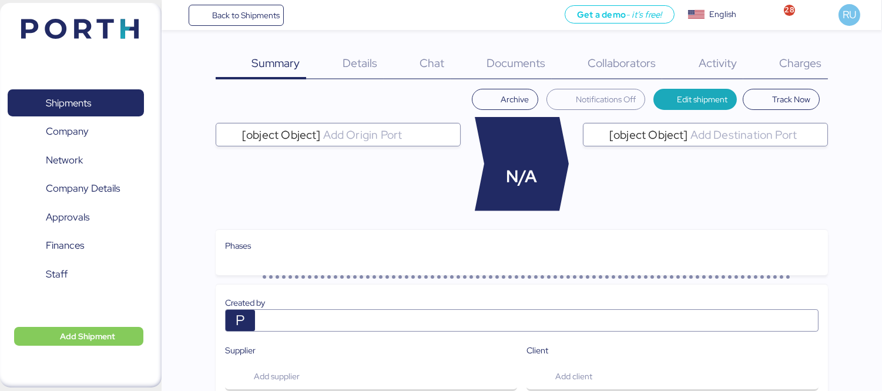
click at [495, 63] on span "Documents" at bounding box center [515, 62] width 59 height 15
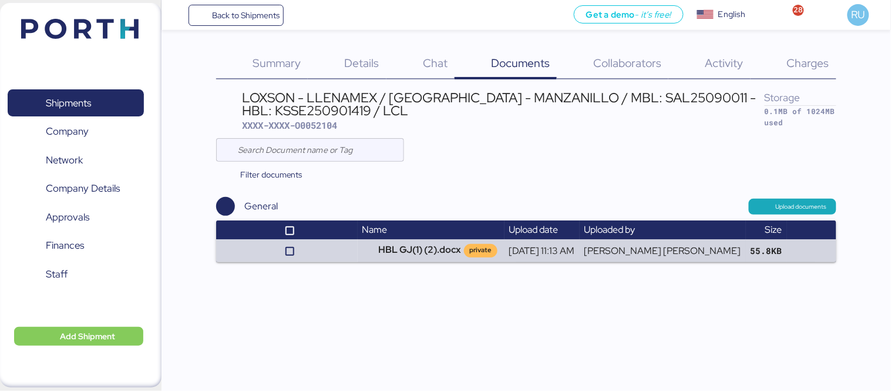
click at [76, 19] on img at bounding box center [79, 29] width 117 height 20
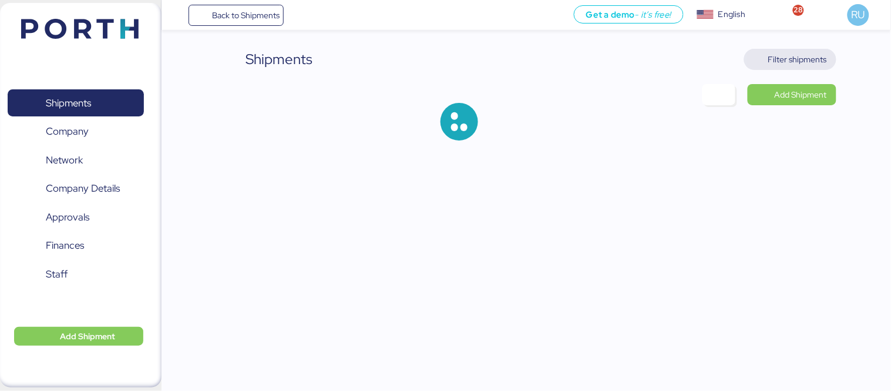
click at [787, 58] on span "Filter shipments" at bounding box center [797, 59] width 59 height 14
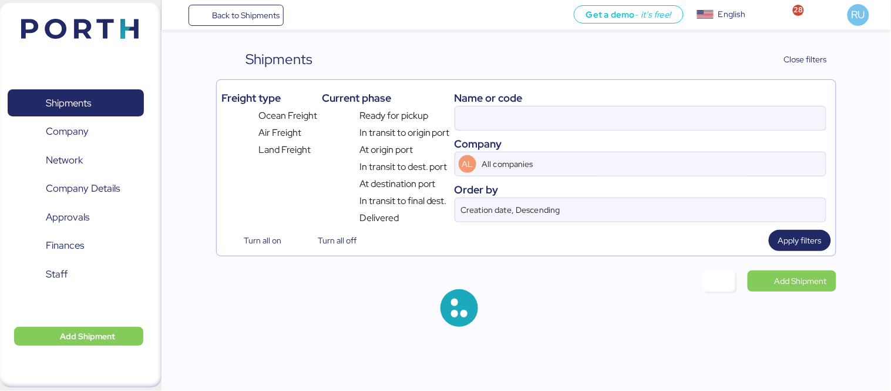
click at [602, 100] on div "Name or code" at bounding box center [641, 98] width 372 height 16
click at [611, 112] on input at bounding box center [640, 117] width 371 height 23
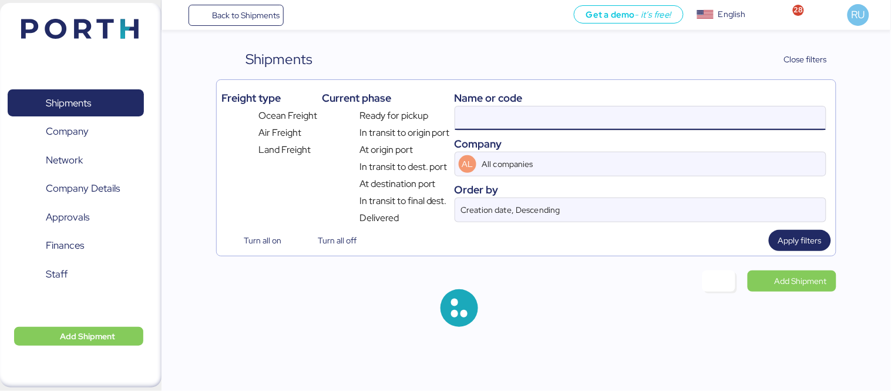
paste input "O0052085"
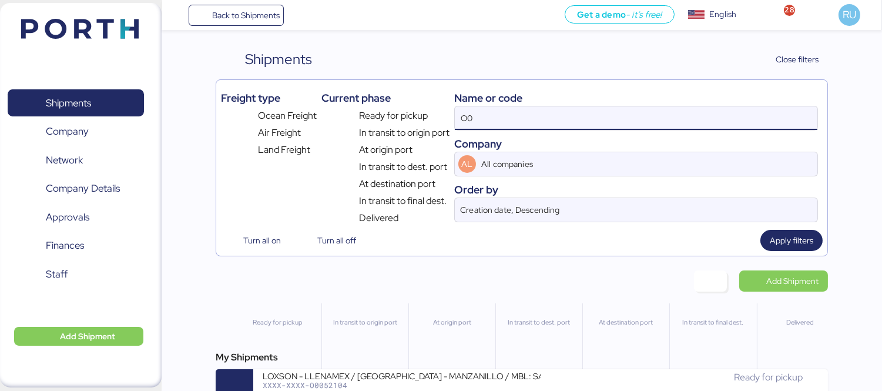
type input "O"
paste input "O0052085"
type input "O0052085"
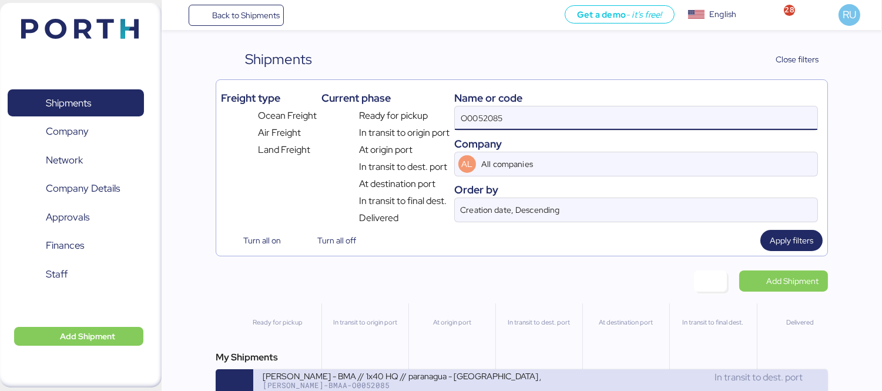
click at [383, 377] on div "BERTOLINI - BMA // 1x40 HQ // paranagua - Veracruz // MBL: PENDIENTE - HBL: ADM…" at bounding box center [402, 375] width 278 height 10
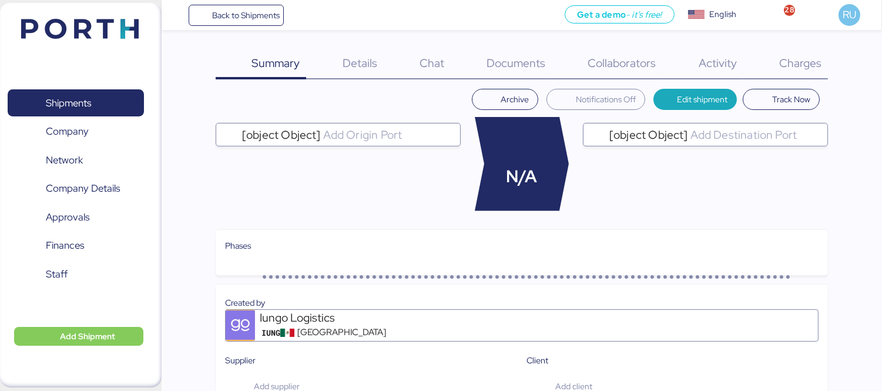
click at [784, 67] on span "Charges" at bounding box center [800, 62] width 42 height 15
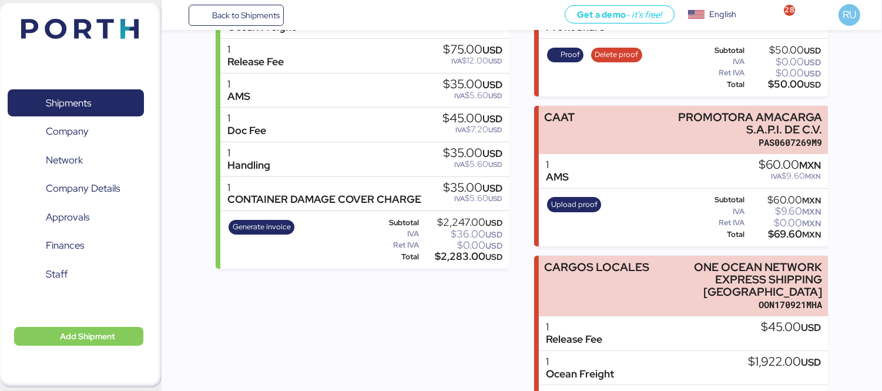
scroll to position [239, 0]
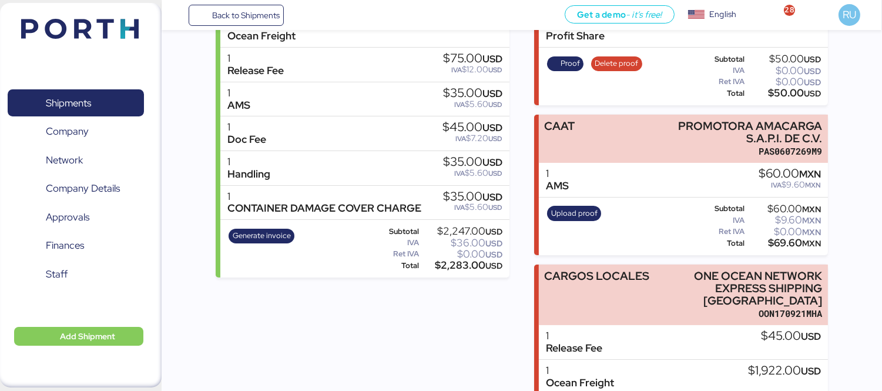
click at [120, 19] on img at bounding box center [79, 29] width 117 height 20
